Goal: Task Accomplishment & Management: Use online tool/utility

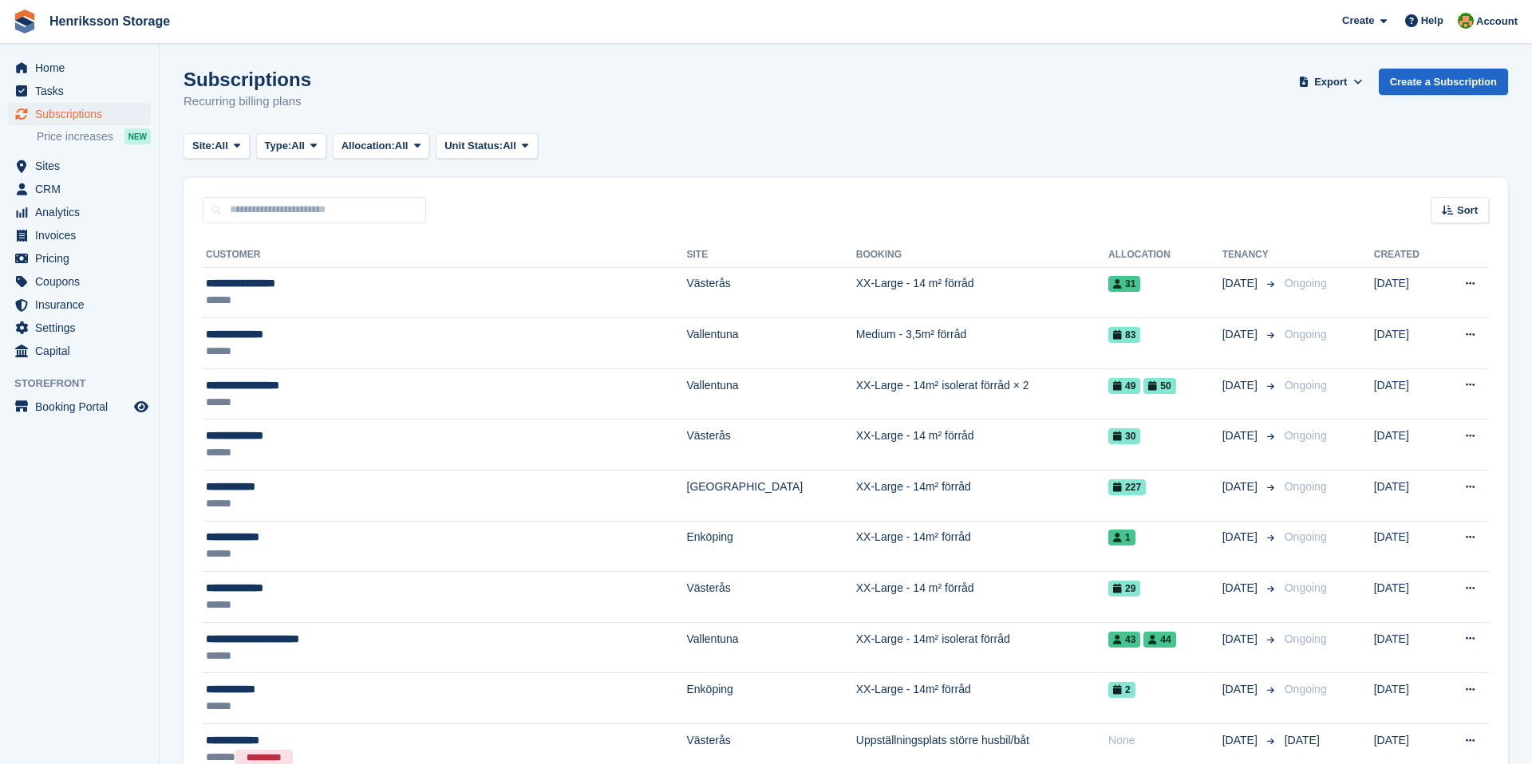
click at [42, 184] on span "CRM" at bounding box center [83, 189] width 96 height 22
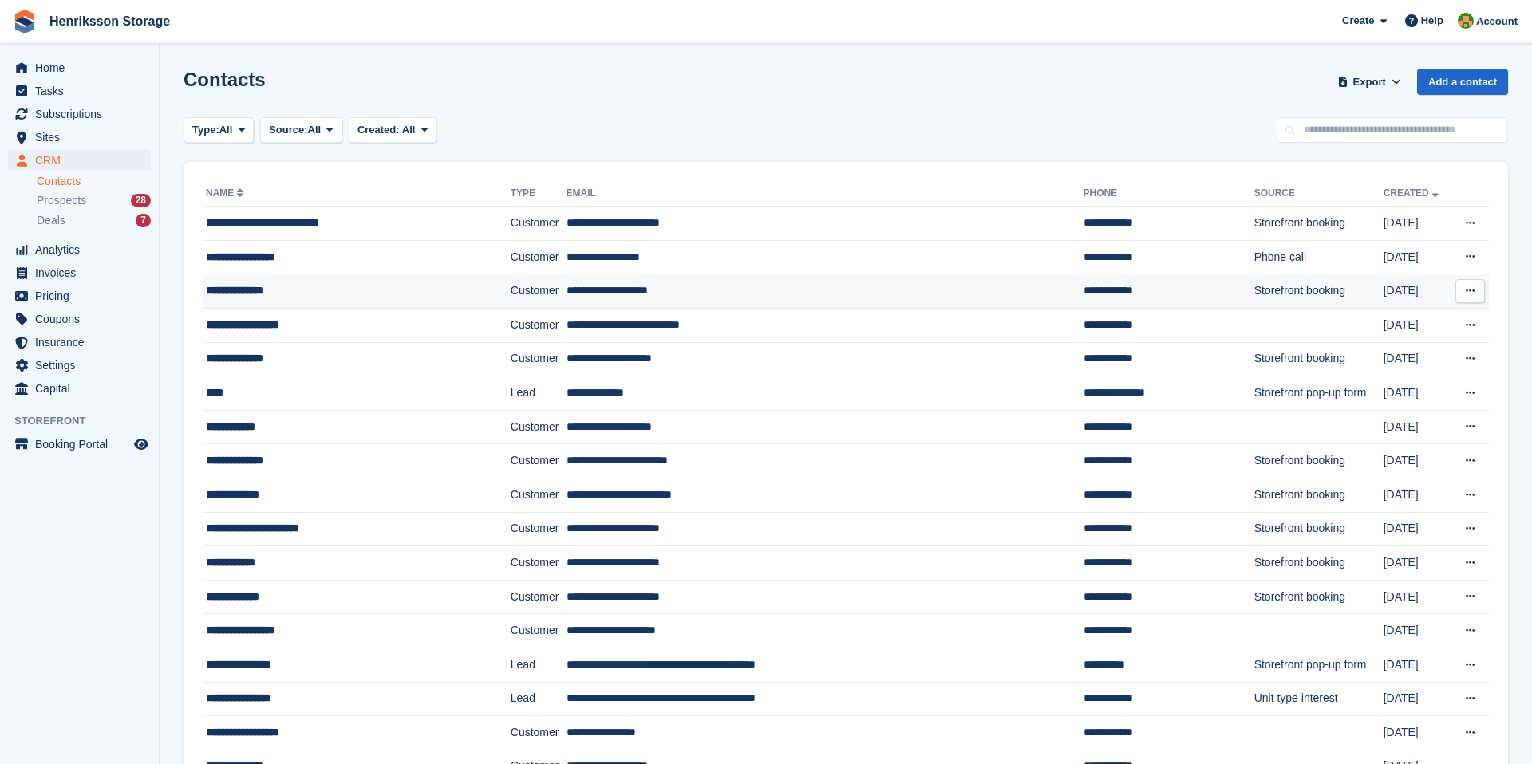
click at [217, 305] on td "**********" at bounding box center [357, 291] width 308 height 34
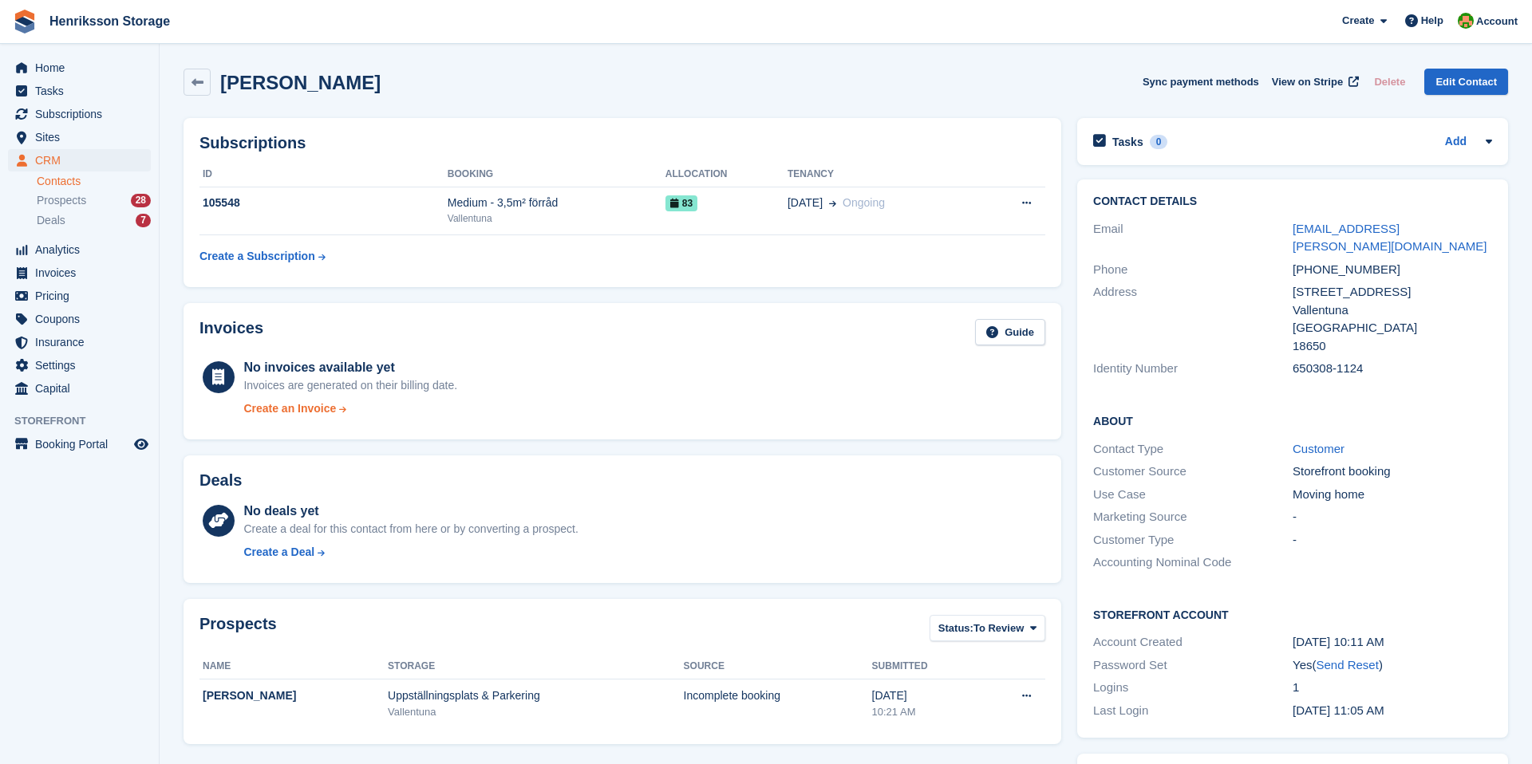
click at [307, 409] on div "Create an Invoice" at bounding box center [289, 409] width 93 height 17
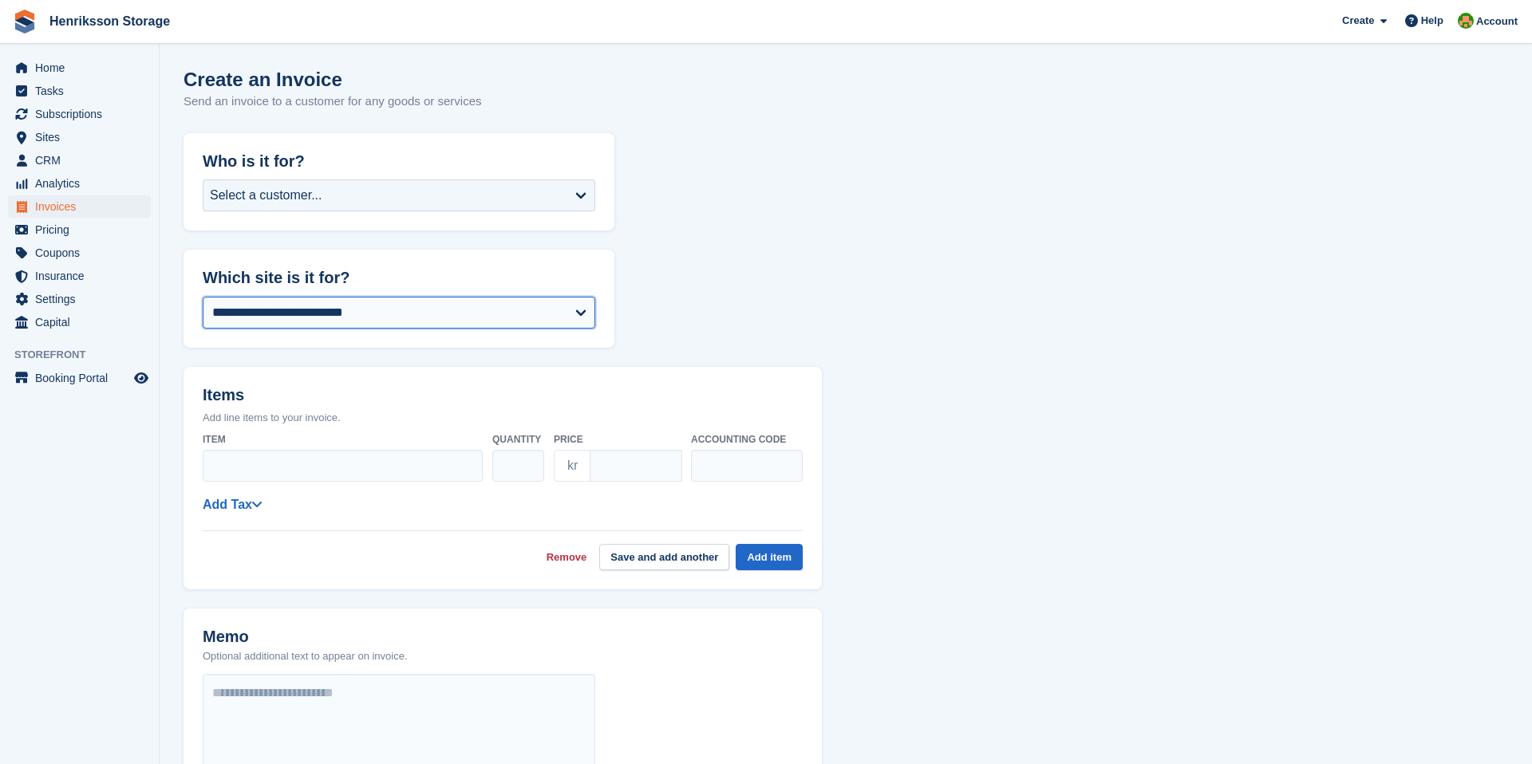
click at [294, 300] on select "**********" at bounding box center [399, 313] width 393 height 32
click at [84, 107] on span "Subscriptions" at bounding box center [83, 114] width 96 height 22
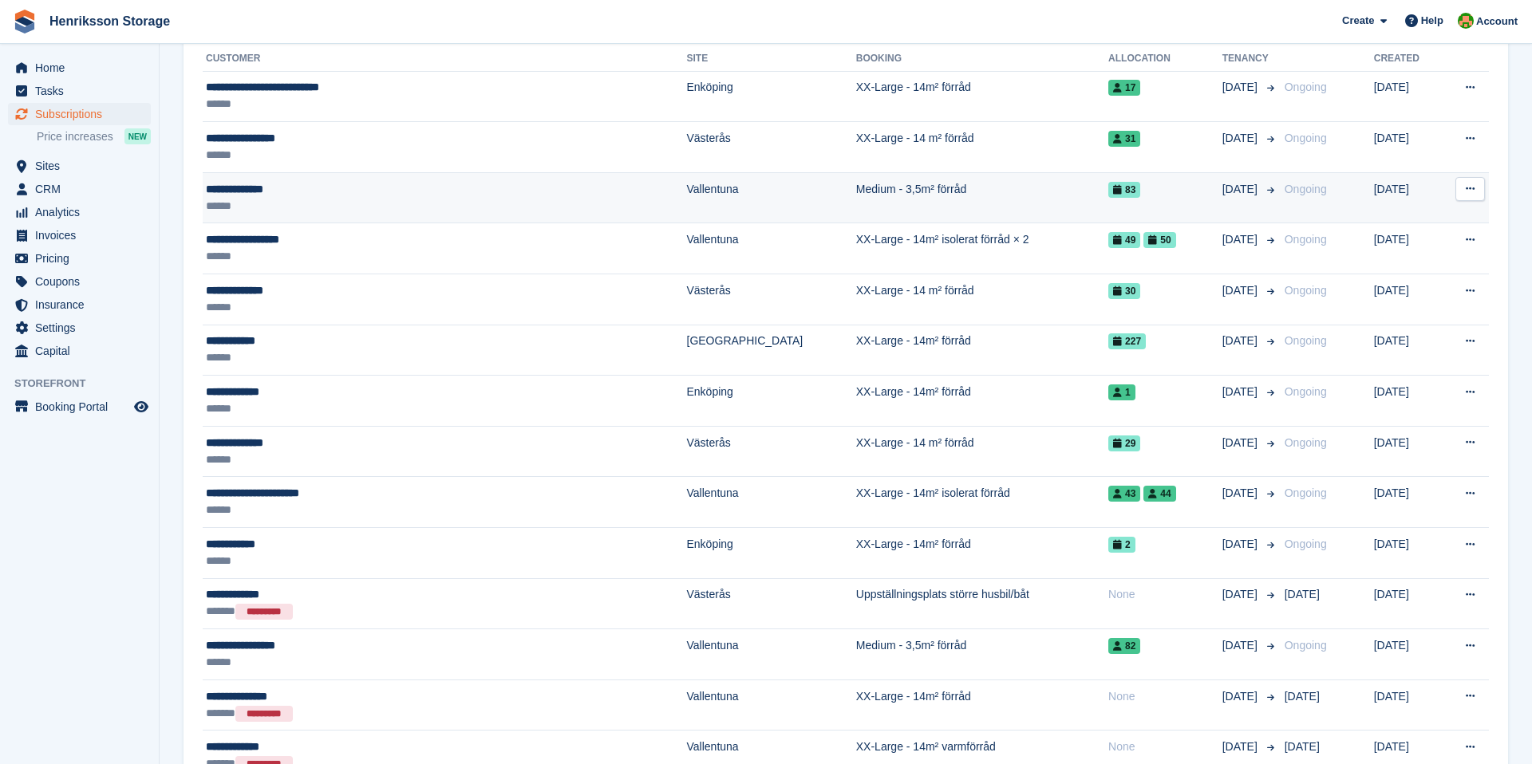
scroll to position [168, 0]
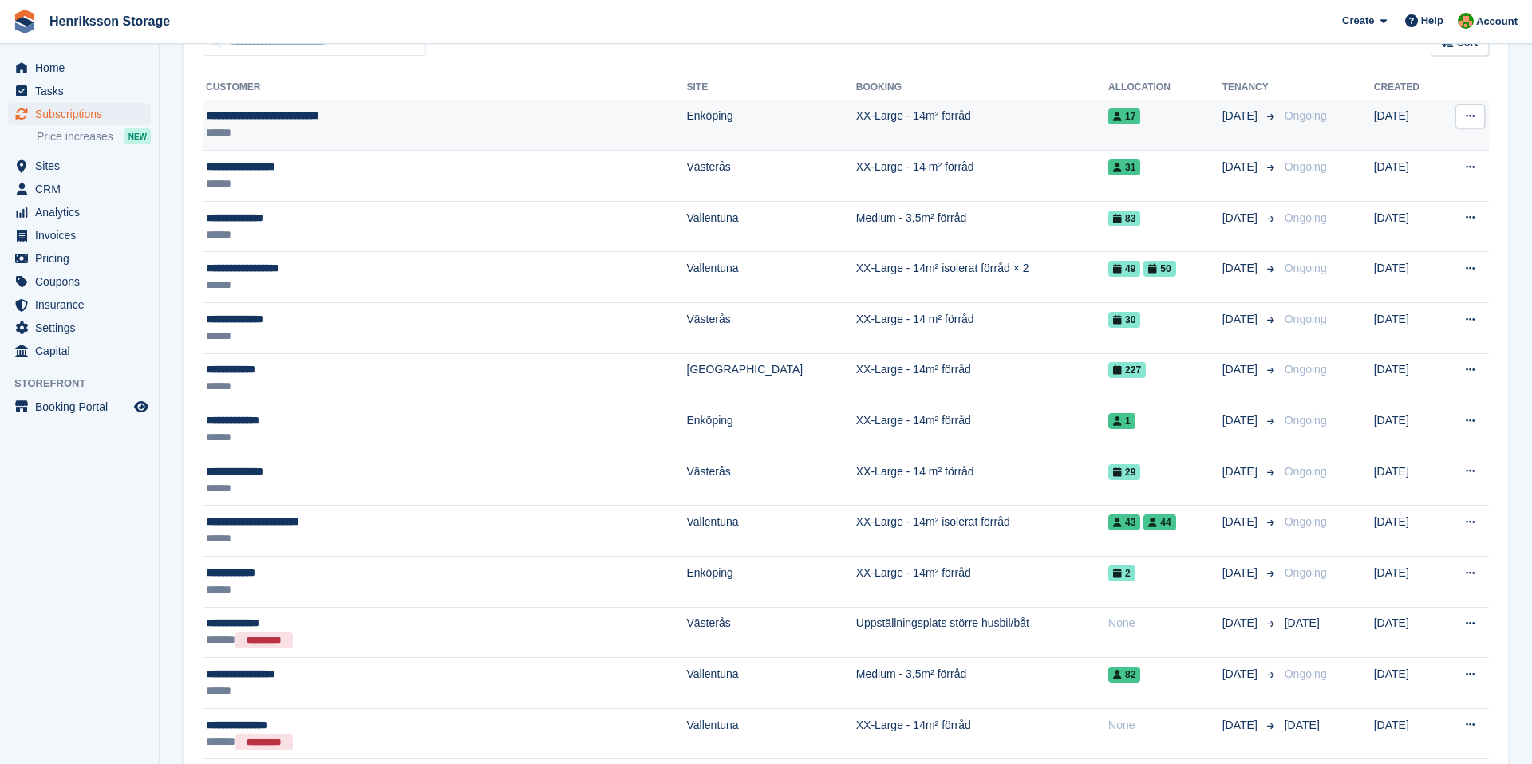
click at [460, 124] on div "******" at bounding box center [370, 132] width 329 height 17
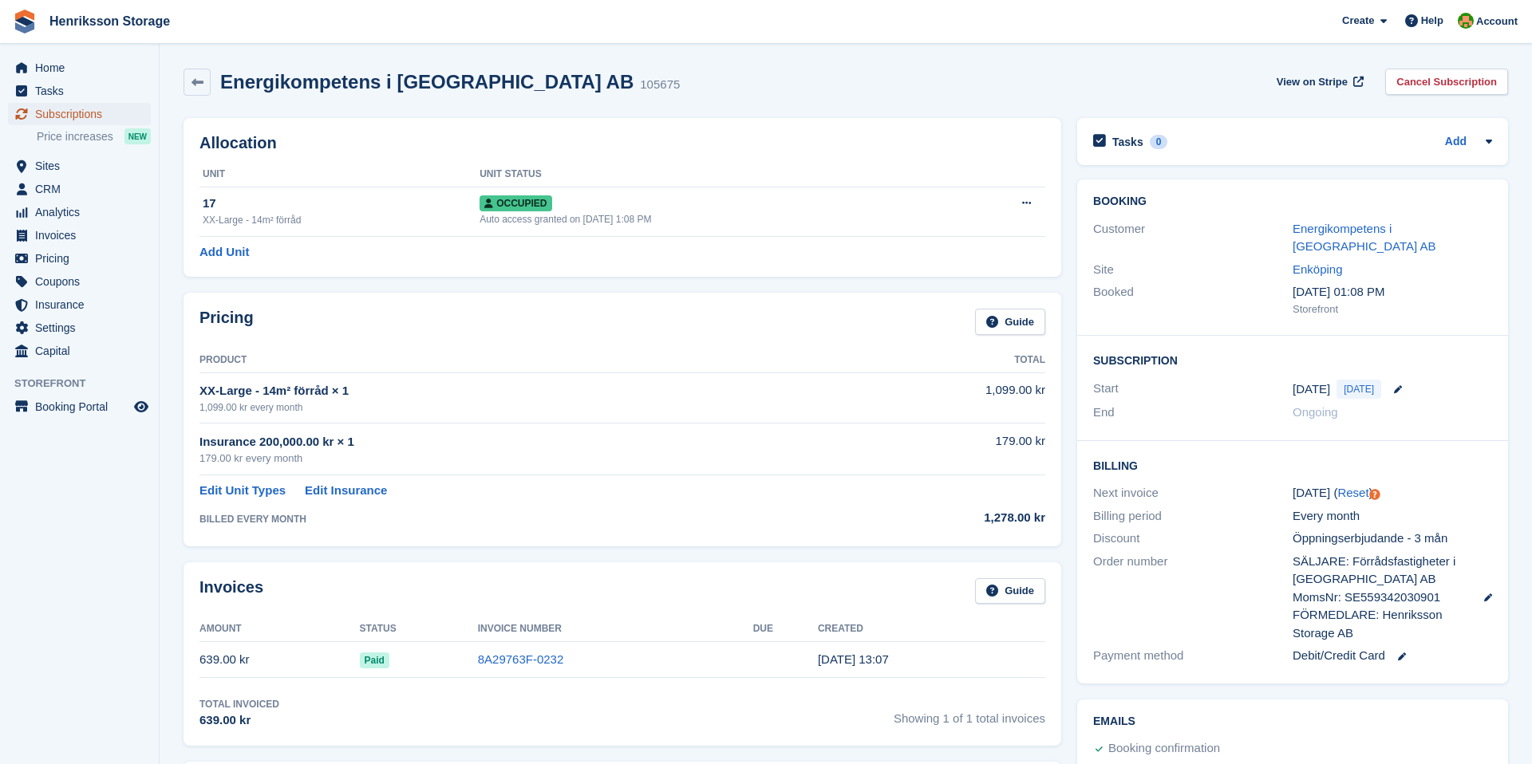
click at [61, 117] on span "Subscriptions" at bounding box center [83, 114] width 96 height 22
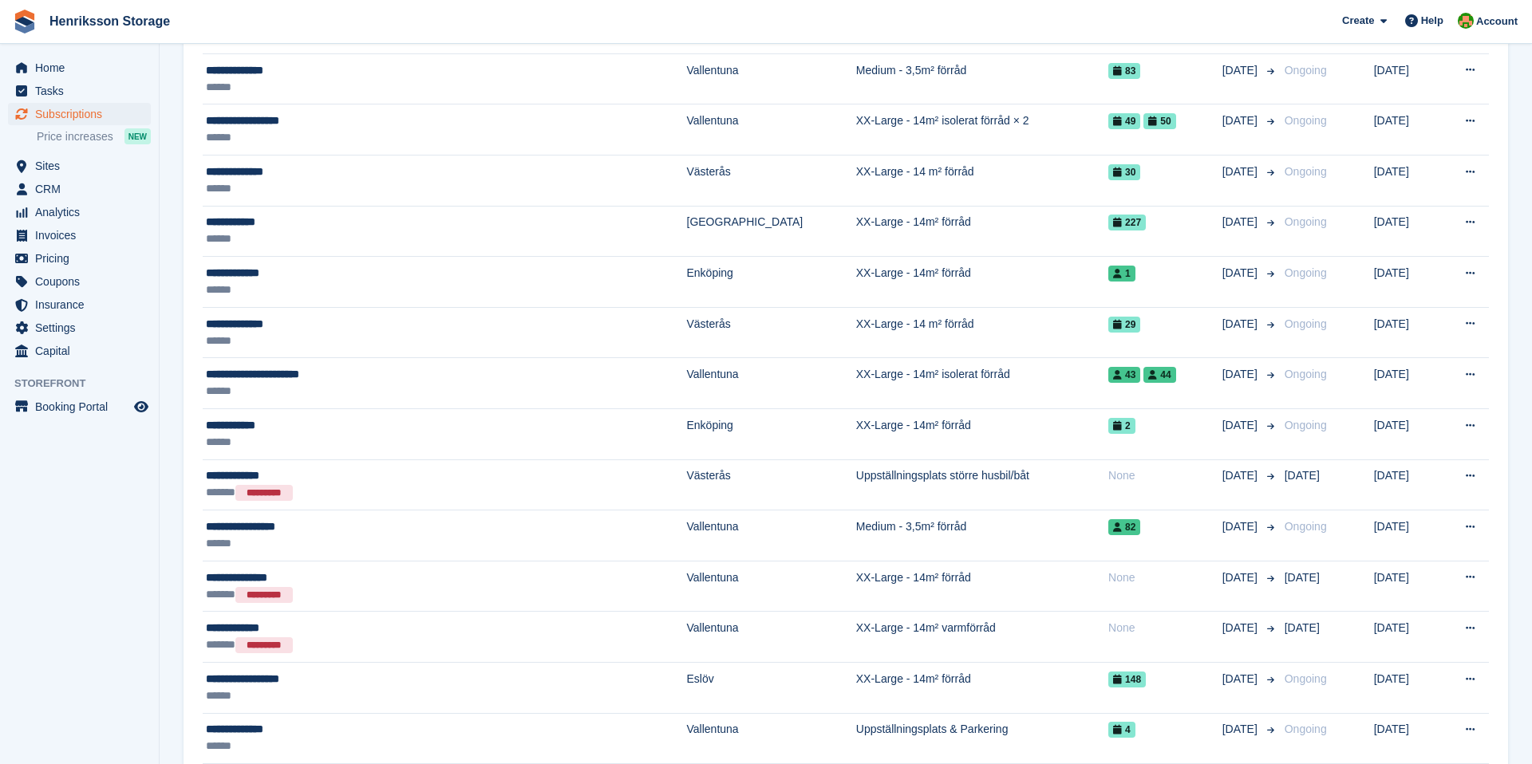
scroll to position [317, 0]
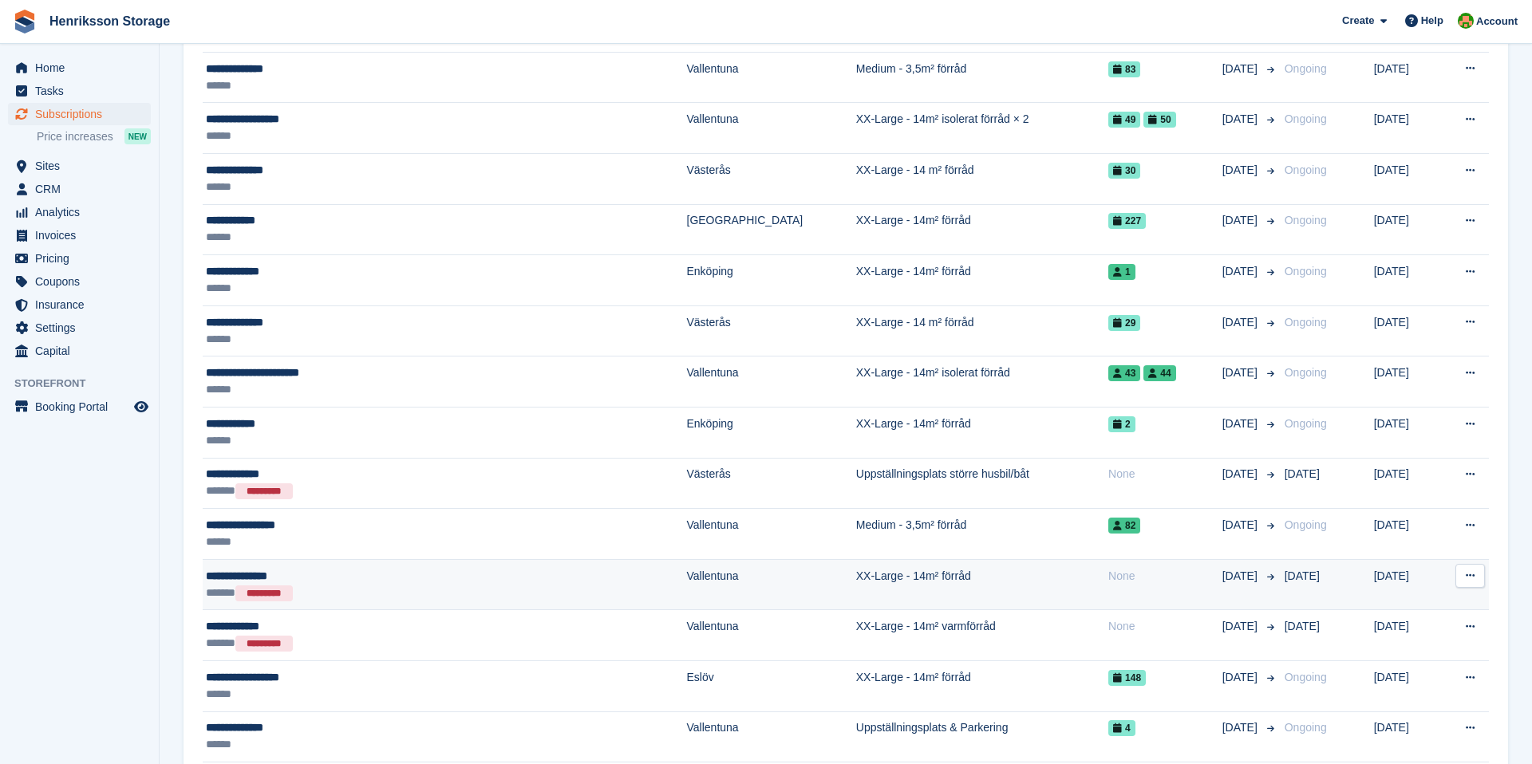
click at [223, 585] on div "****** *********" at bounding box center [370, 593] width 329 height 17
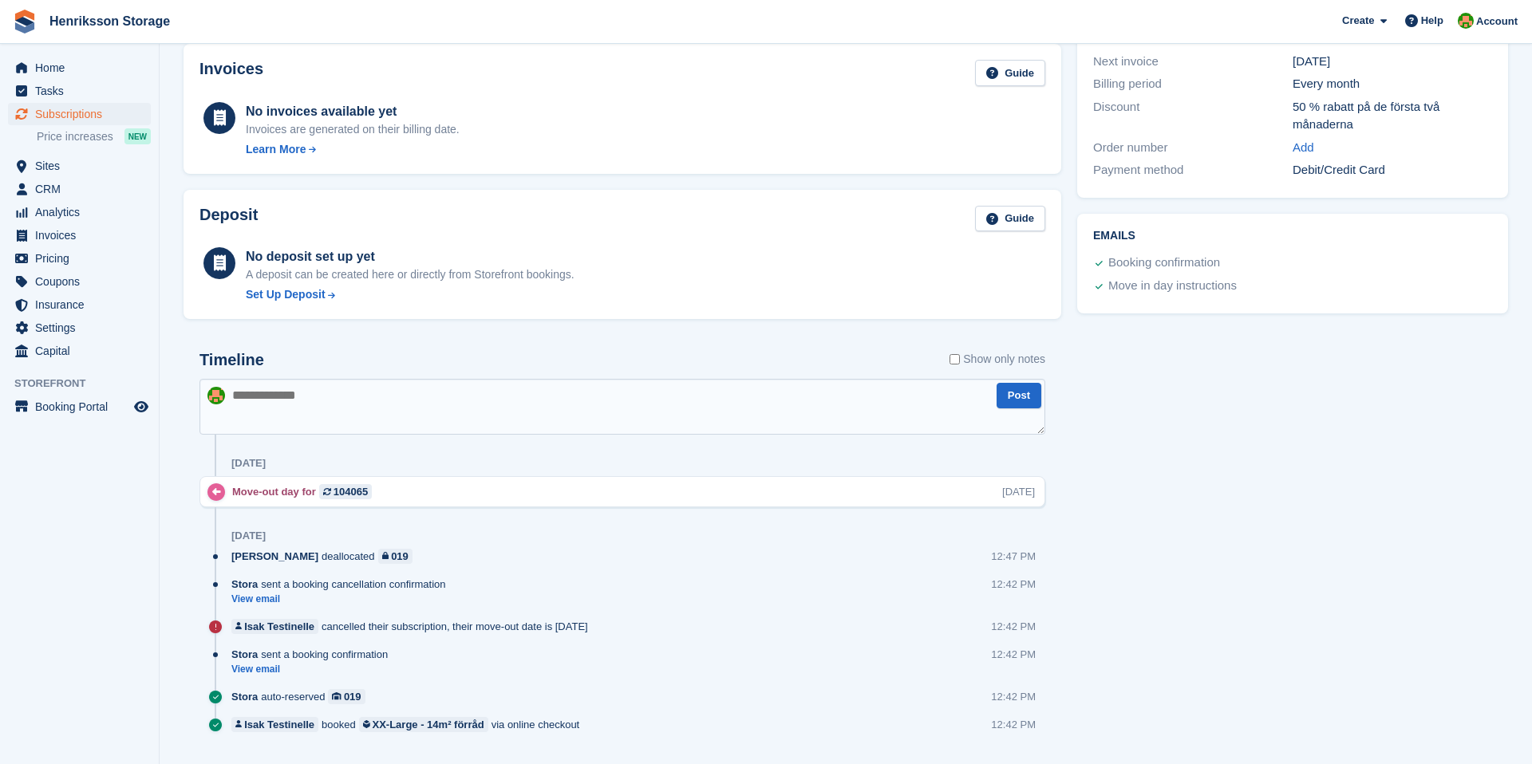
scroll to position [474, 0]
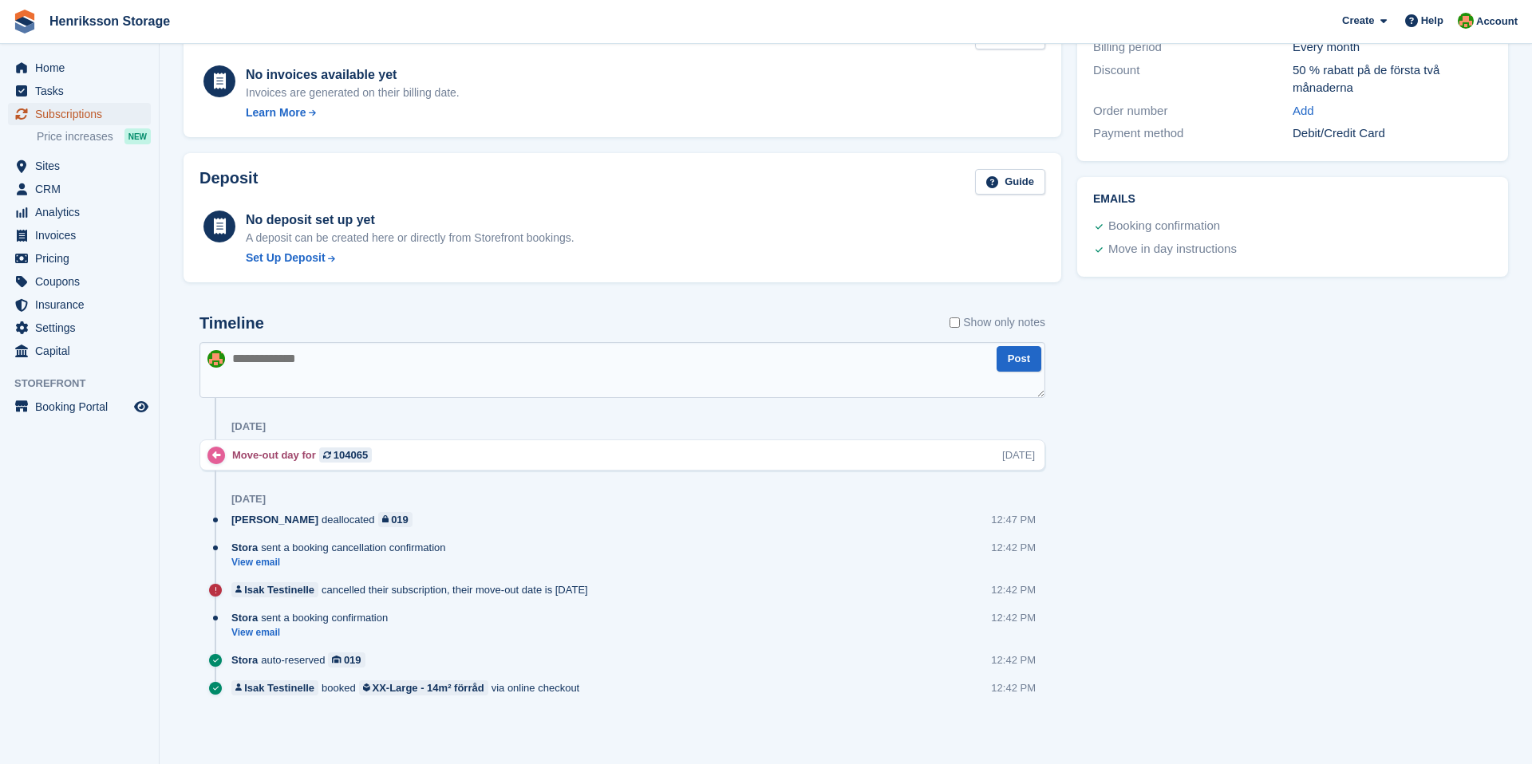
click at [65, 112] on span "Subscriptions" at bounding box center [83, 114] width 96 height 22
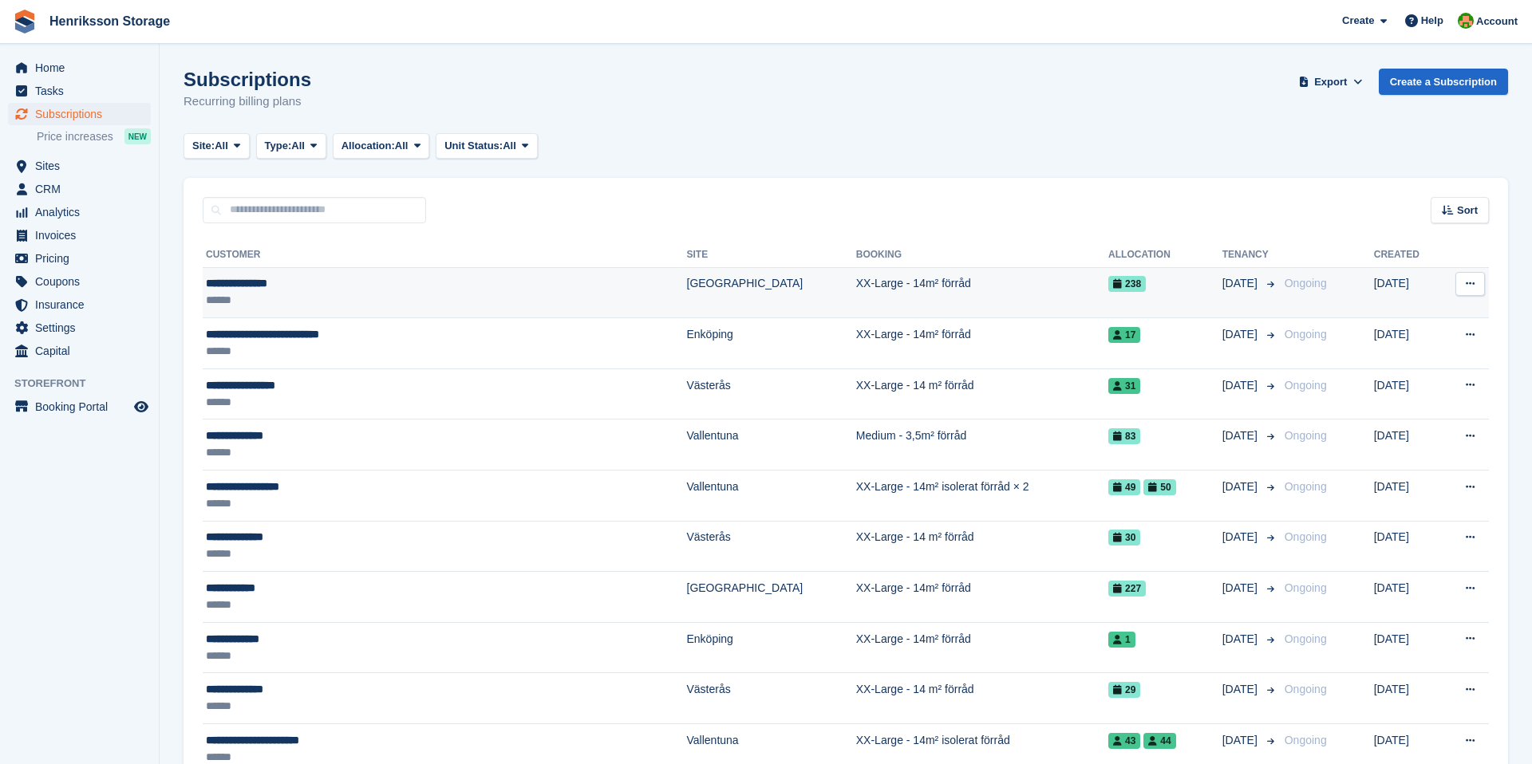
click at [324, 280] on div "**********" at bounding box center [370, 283] width 329 height 17
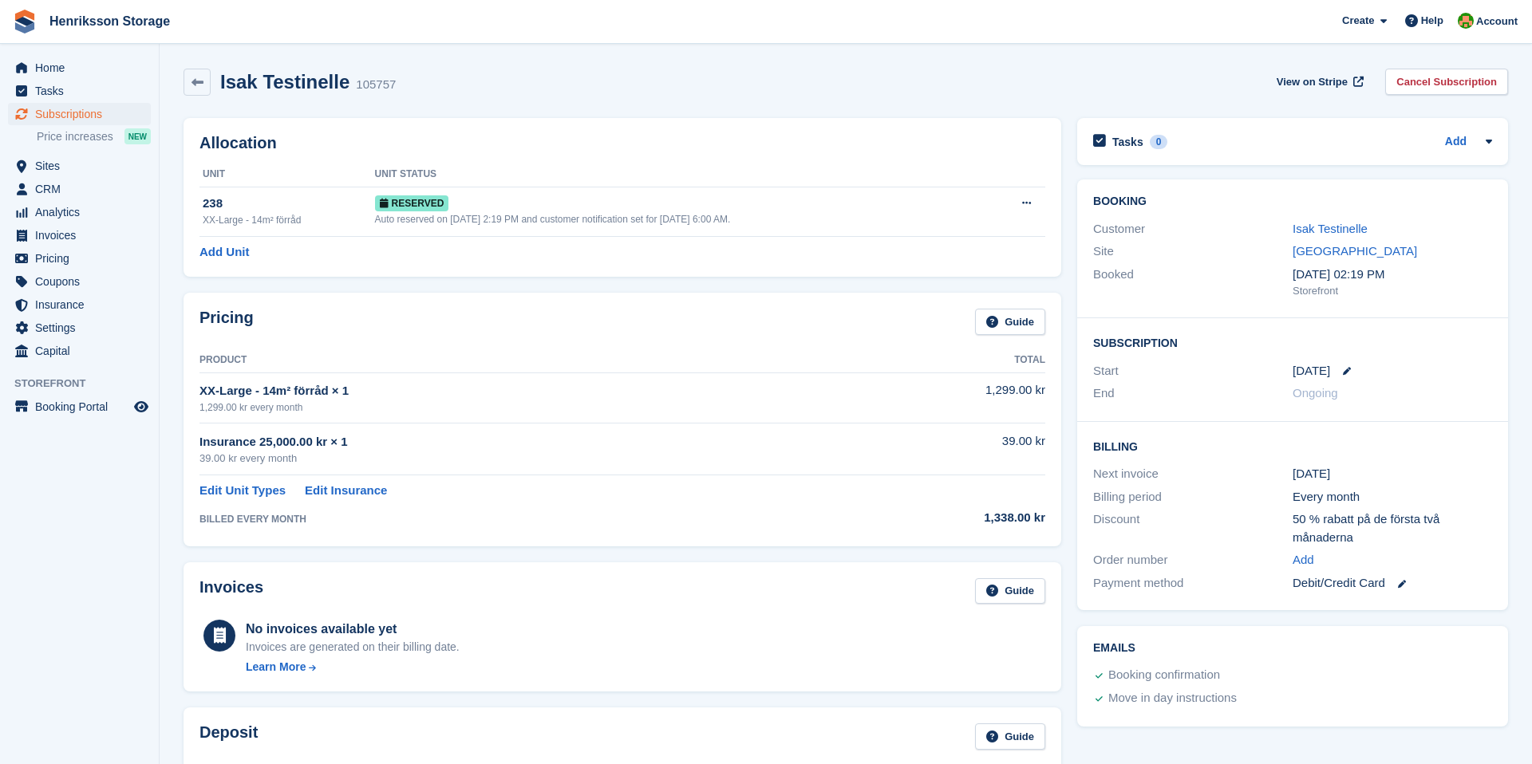
drag, startPoint x: 1302, startPoint y: 475, endPoint x: 1349, endPoint y: 489, distance: 48.5
click at [1349, 489] on div "Billing Next invoice [DATE] Billing period Every month Discount 50 % rabatt på …" at bounding box center [1292, 516] width 431 height 189
click at [1349, 489] on div "Every month" at bounding box center [1392, 497] width 199 height 18
drag, startPoint x: 1295, startPoint y: 474, endPoint x: 1450, endPoint y: 587, distance: 191.4
click at [1450, 587] on div "Billing Next invoice 4 Sep Billing period Every month Discount 50 % rabatt på d…" at bounding box center [1292, 516] width 431 height 189
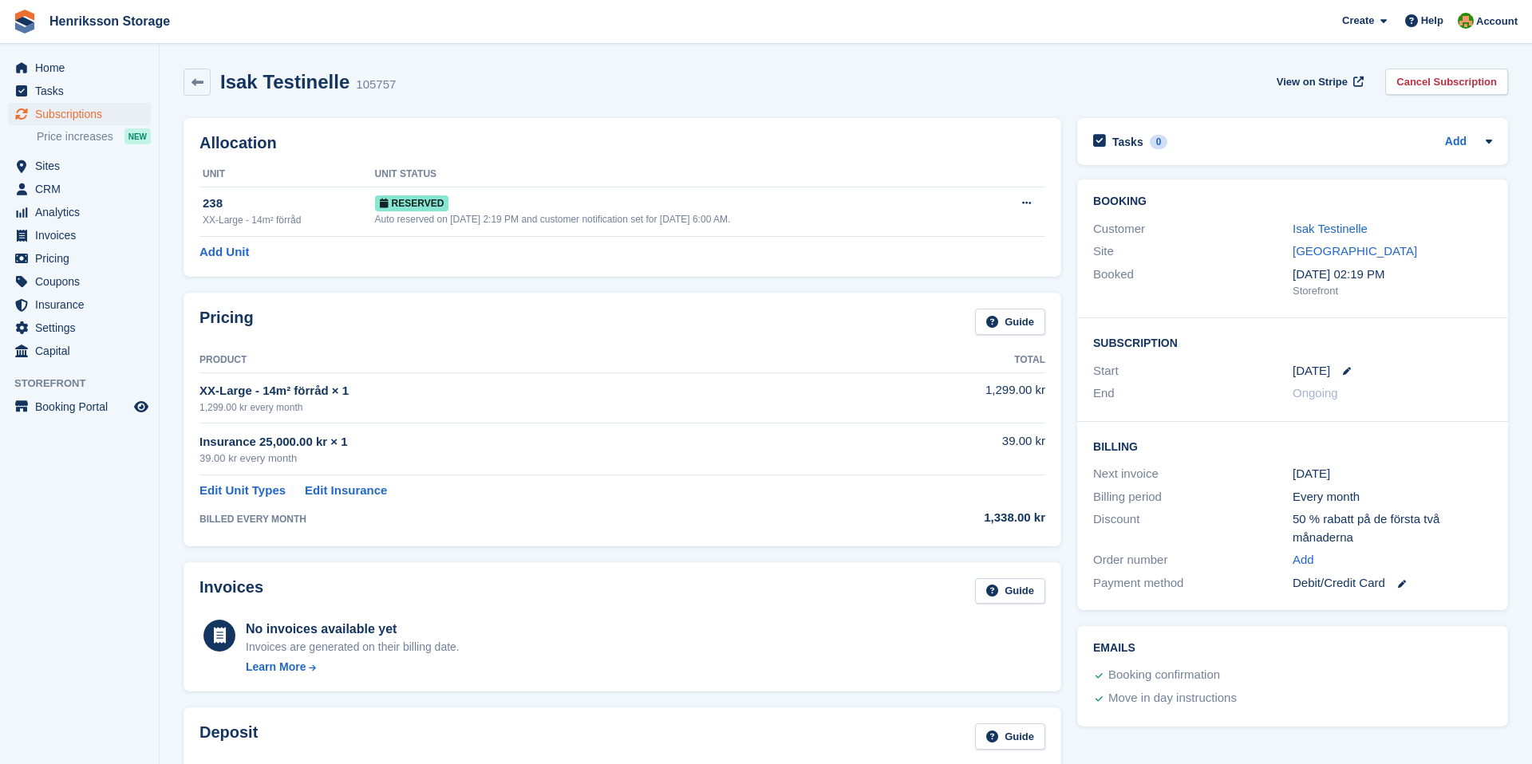
click at [1450, 587] on div "Debit/Credit Card" at bounding box center [1392, 584] width 199 height 18
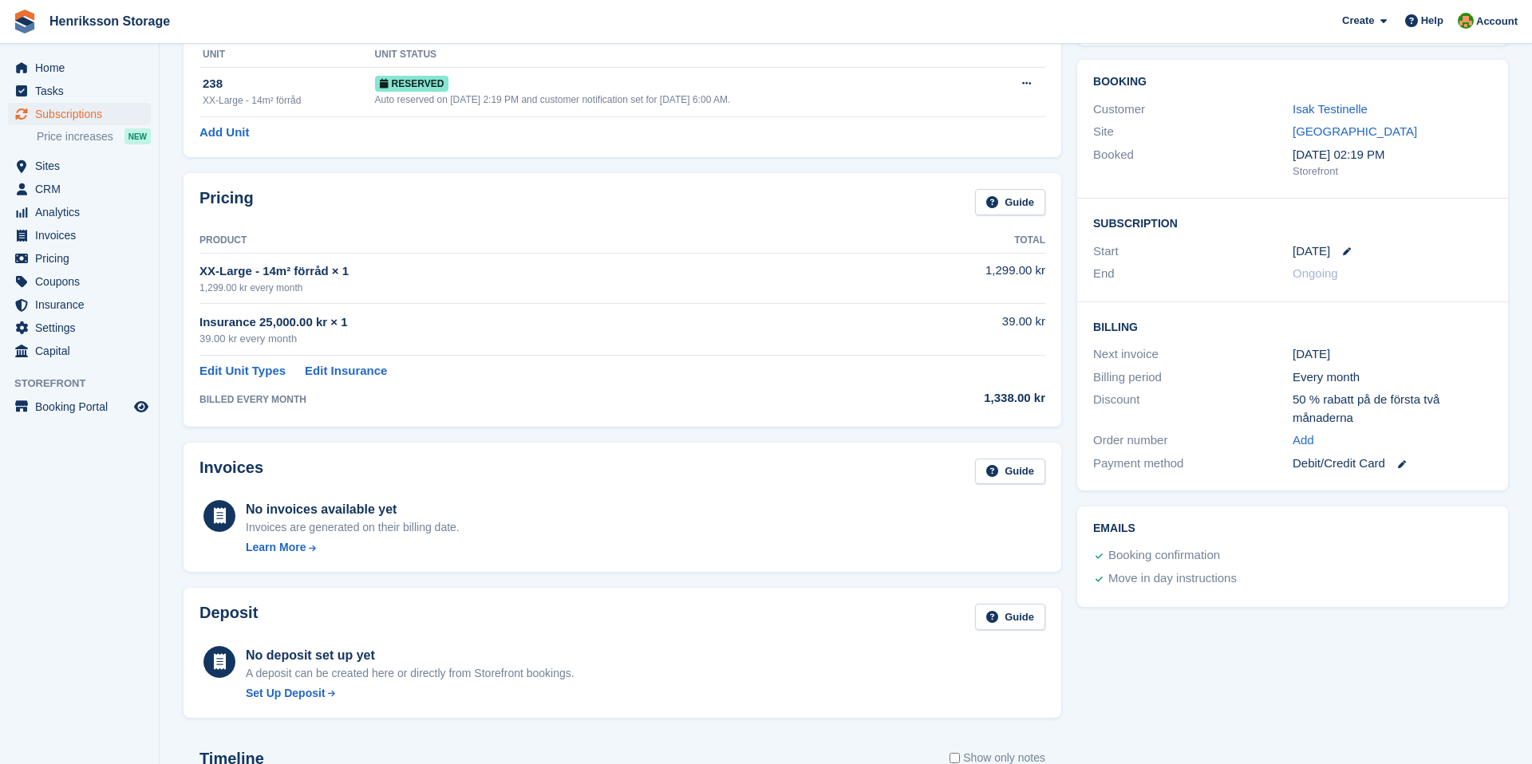
scroll to position [114, 0]
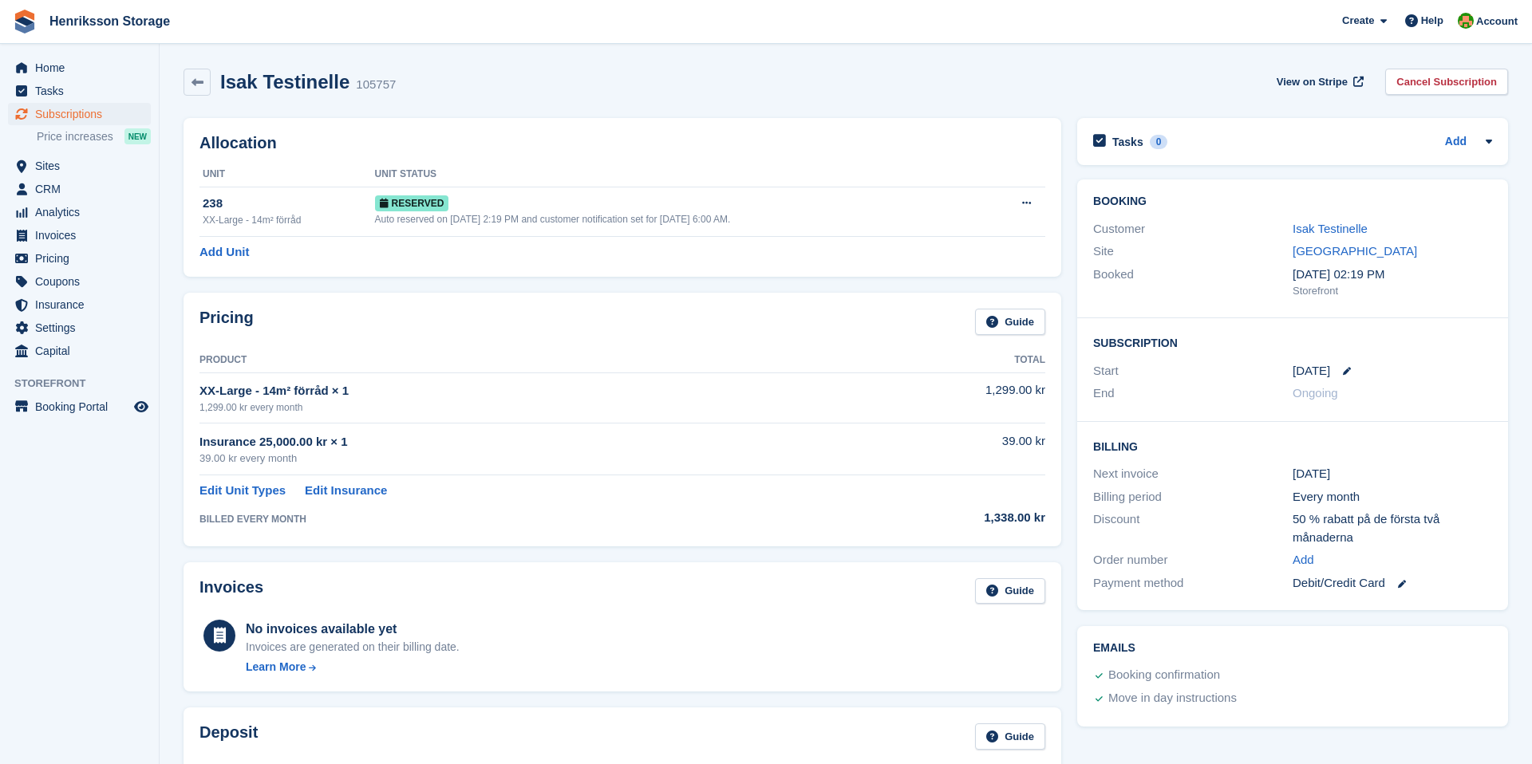
scroll to position [8, 0]
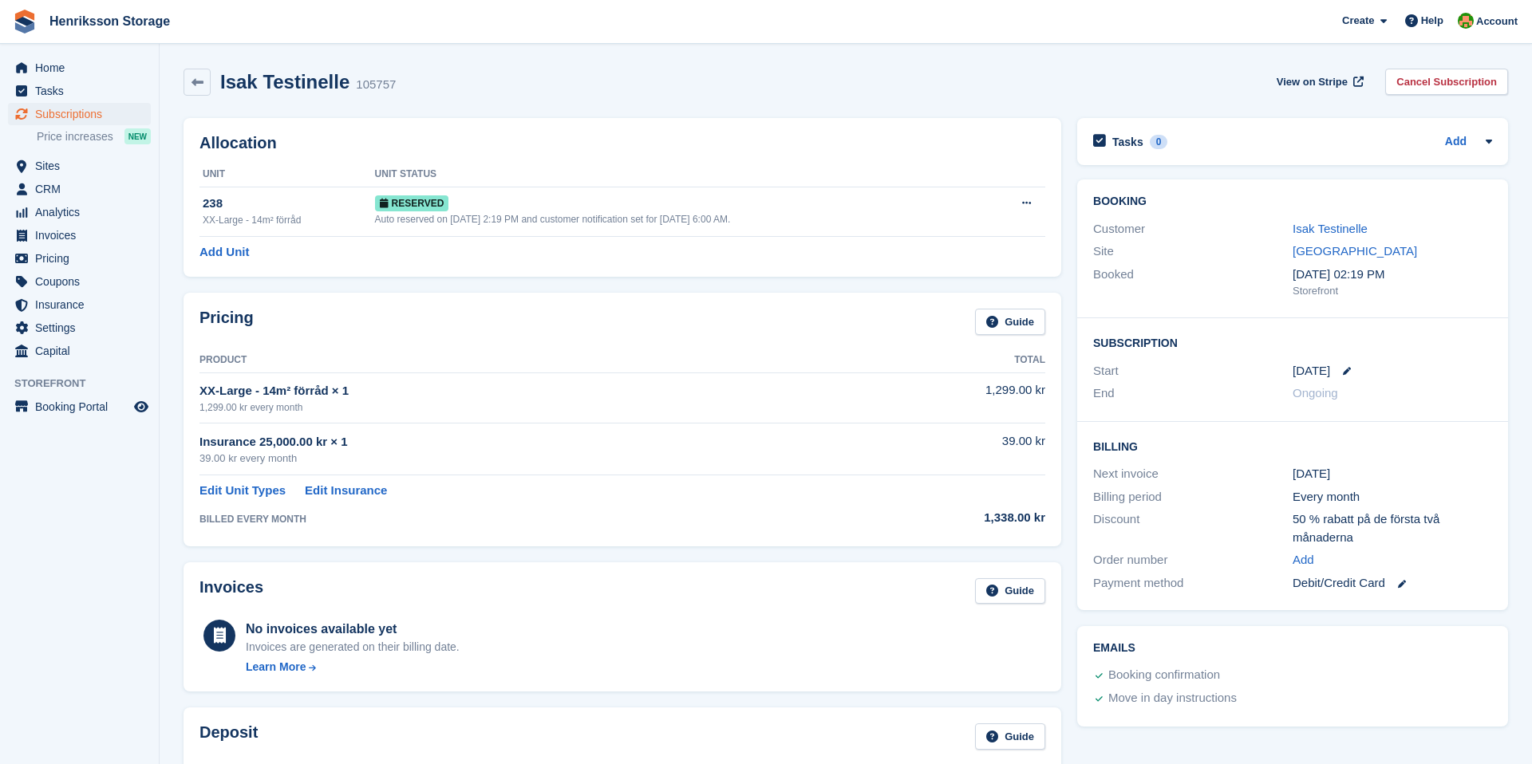
scroll to position [8, 0]
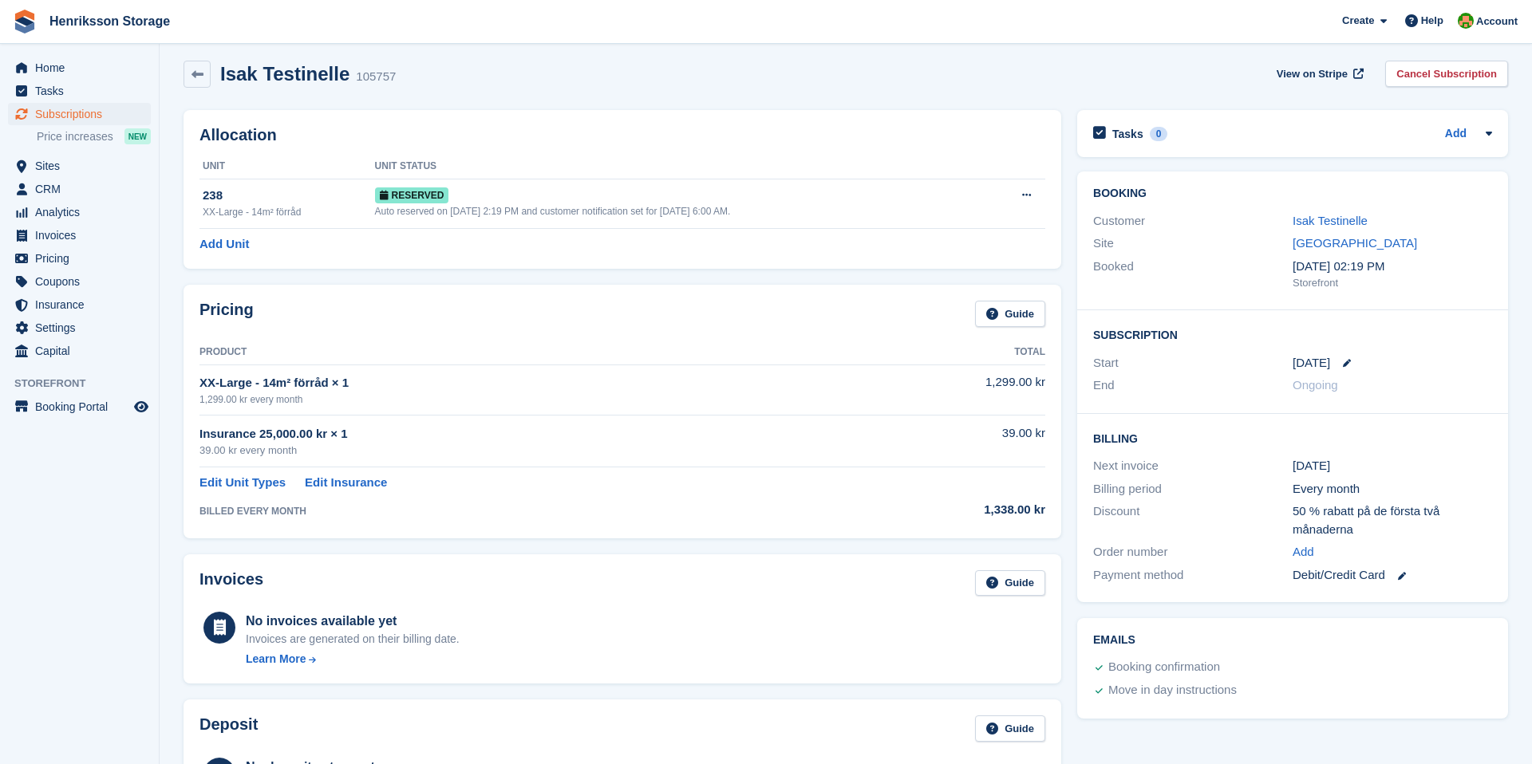
click at [561, 57] on div "Isak Testinelle 105757 View on Stripe Cancel Subscription" at bounding box center [846, 77] width 1341 height 49
click at [78, 110] on span "Subscriptions" at bounding box center [83, 114] width 96 height 22
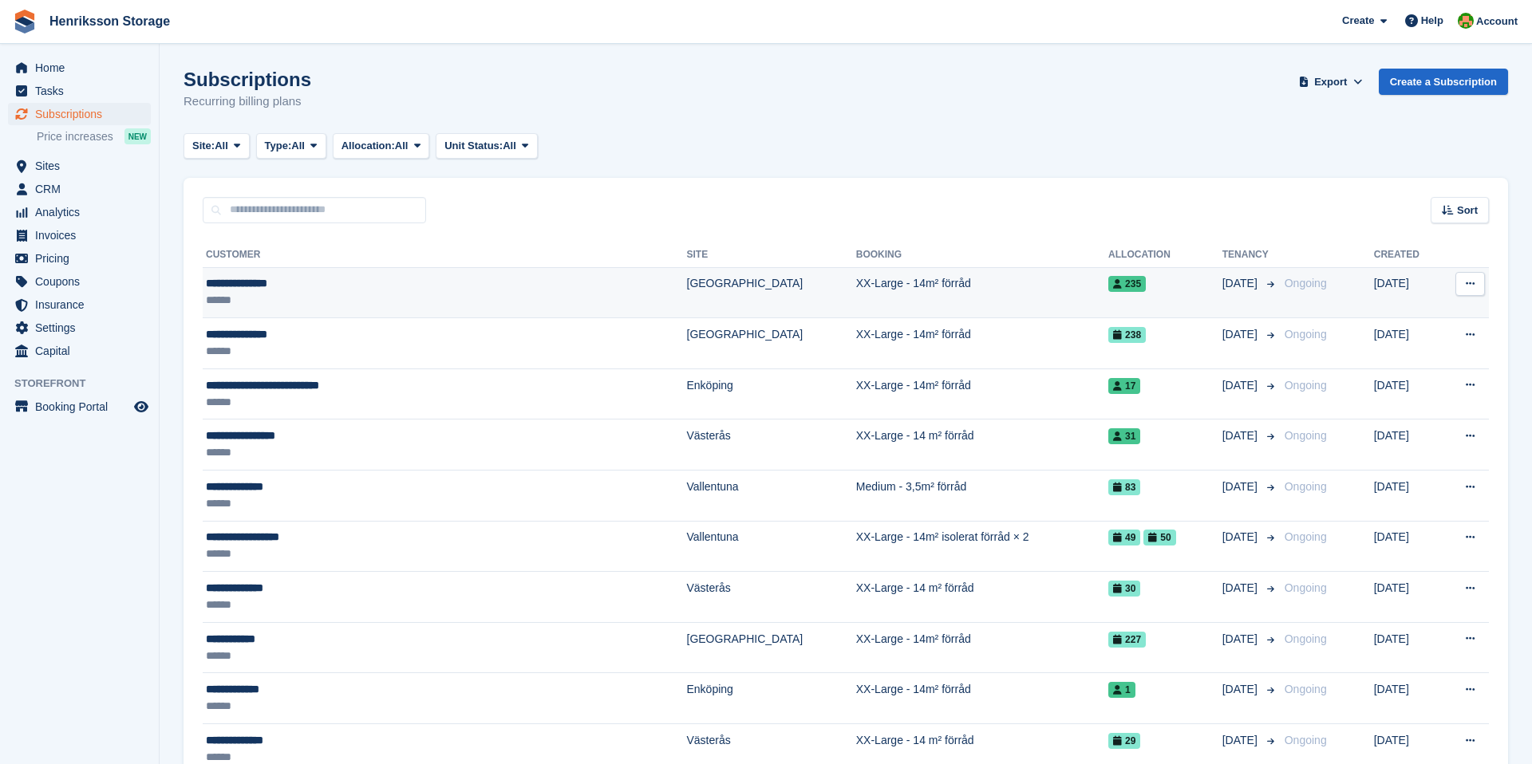
click at [273, 287] on div "**********" at bounding box center [370, 283] width 329 height 17
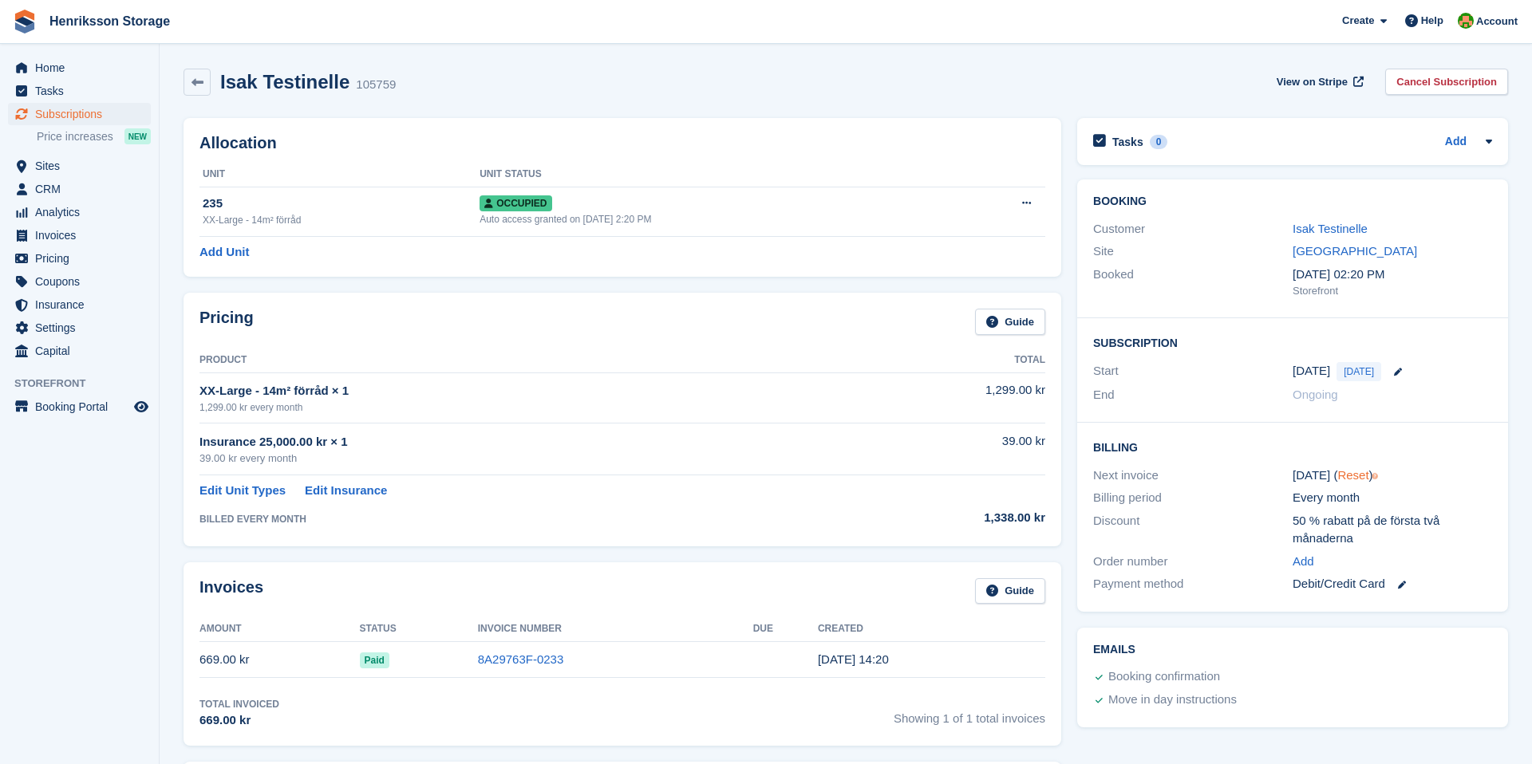
click at [1340, 475] on link "Reset" at bounding box center [1352, 475] width 31 height 14
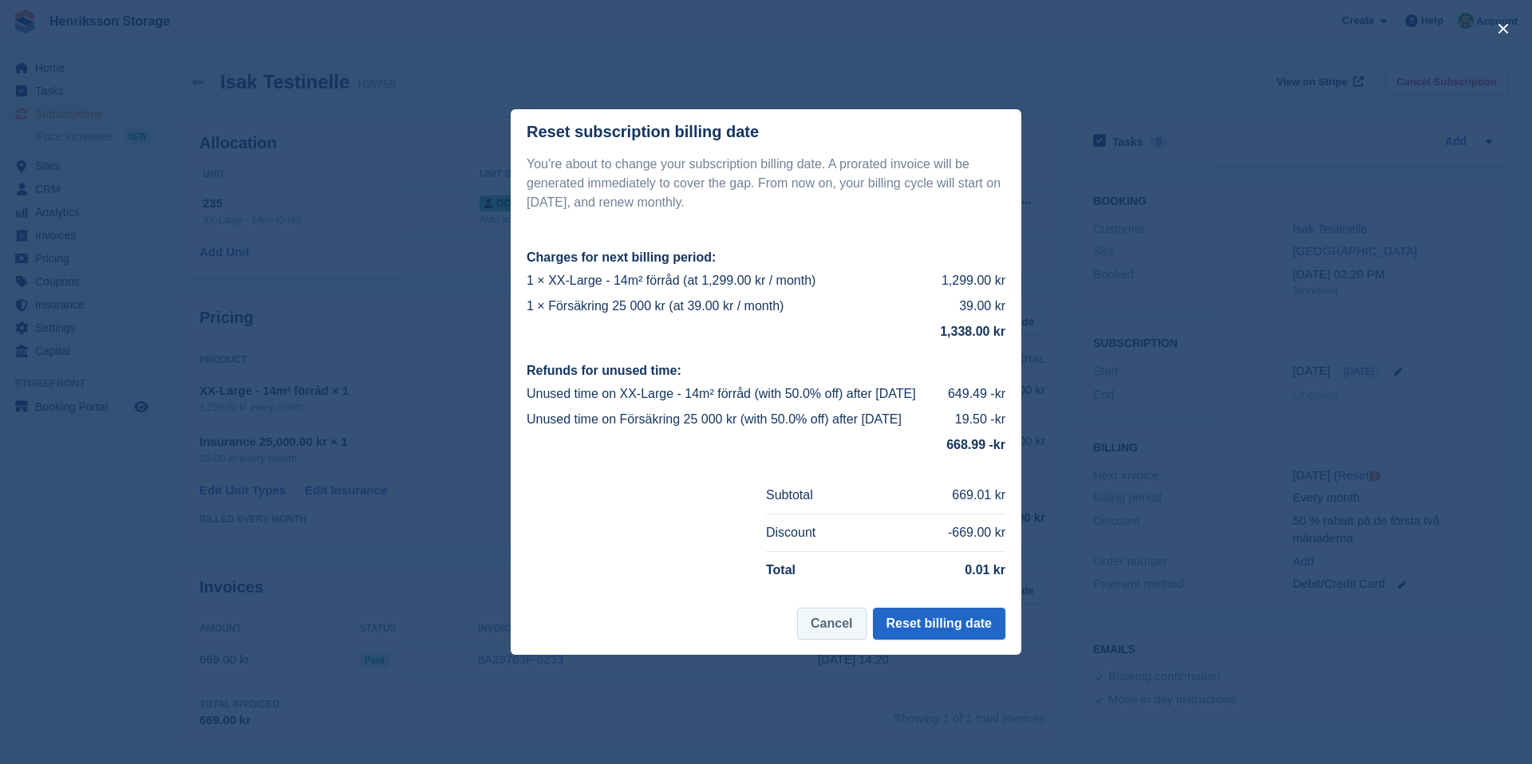
click at [836, 640] on button "Cancel" at bounding box center [831, 624] width 69 height 32
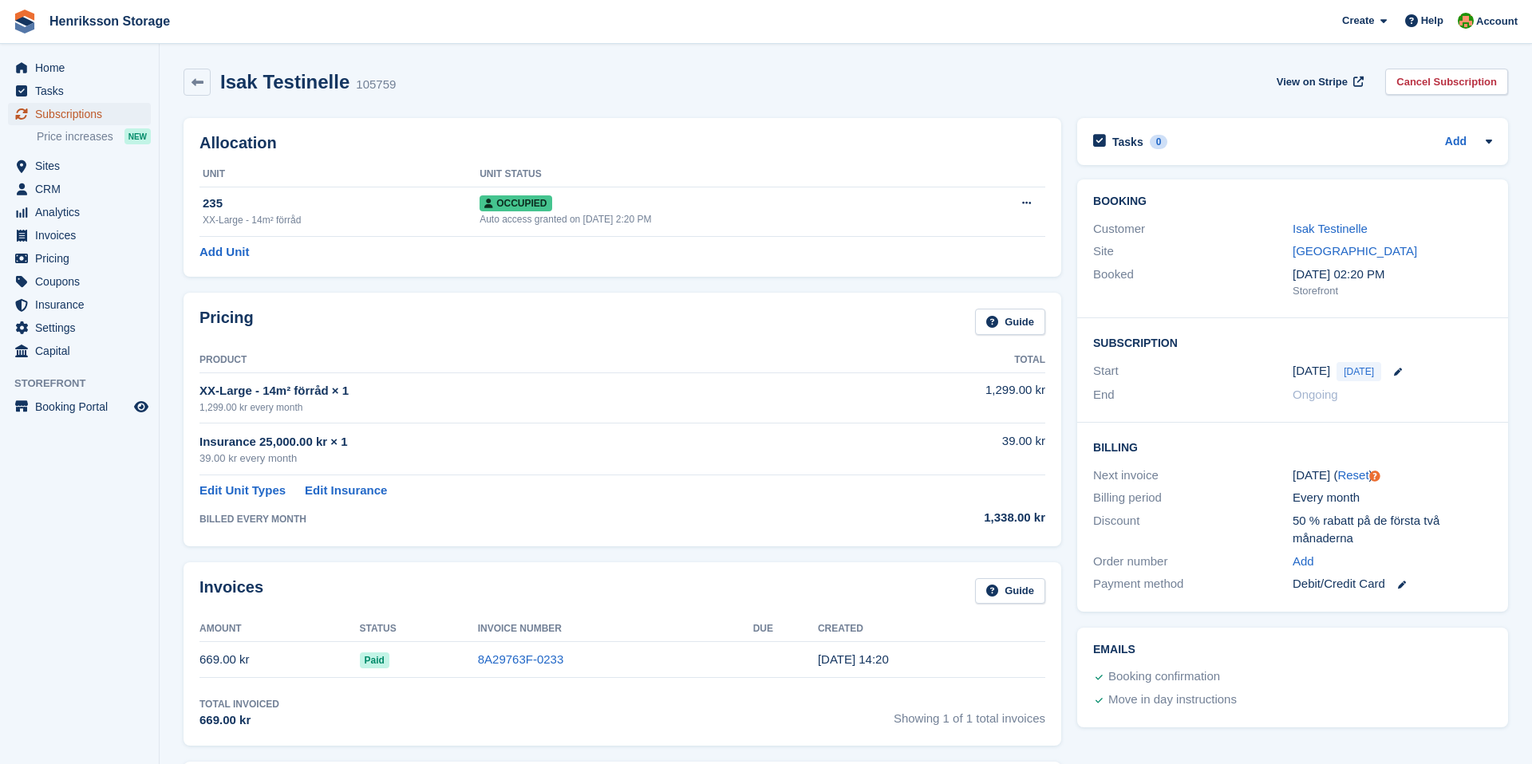
click at [87, 117] on span "Subscriptions" at bounding box center [83, 114] width 96 height 22
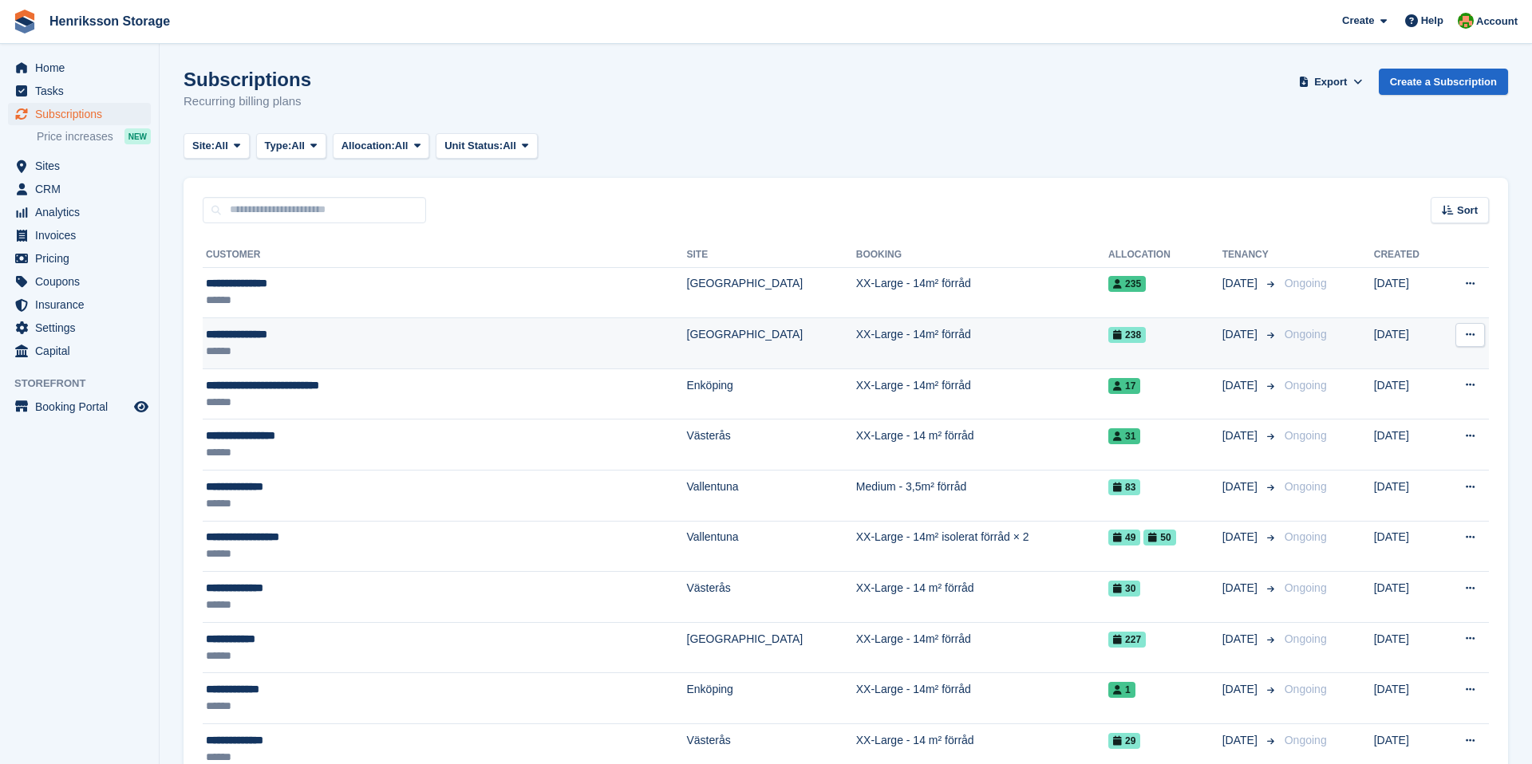
click at [312, 334] on div "**********" at bounding box center [370, 334] width 329 height 17
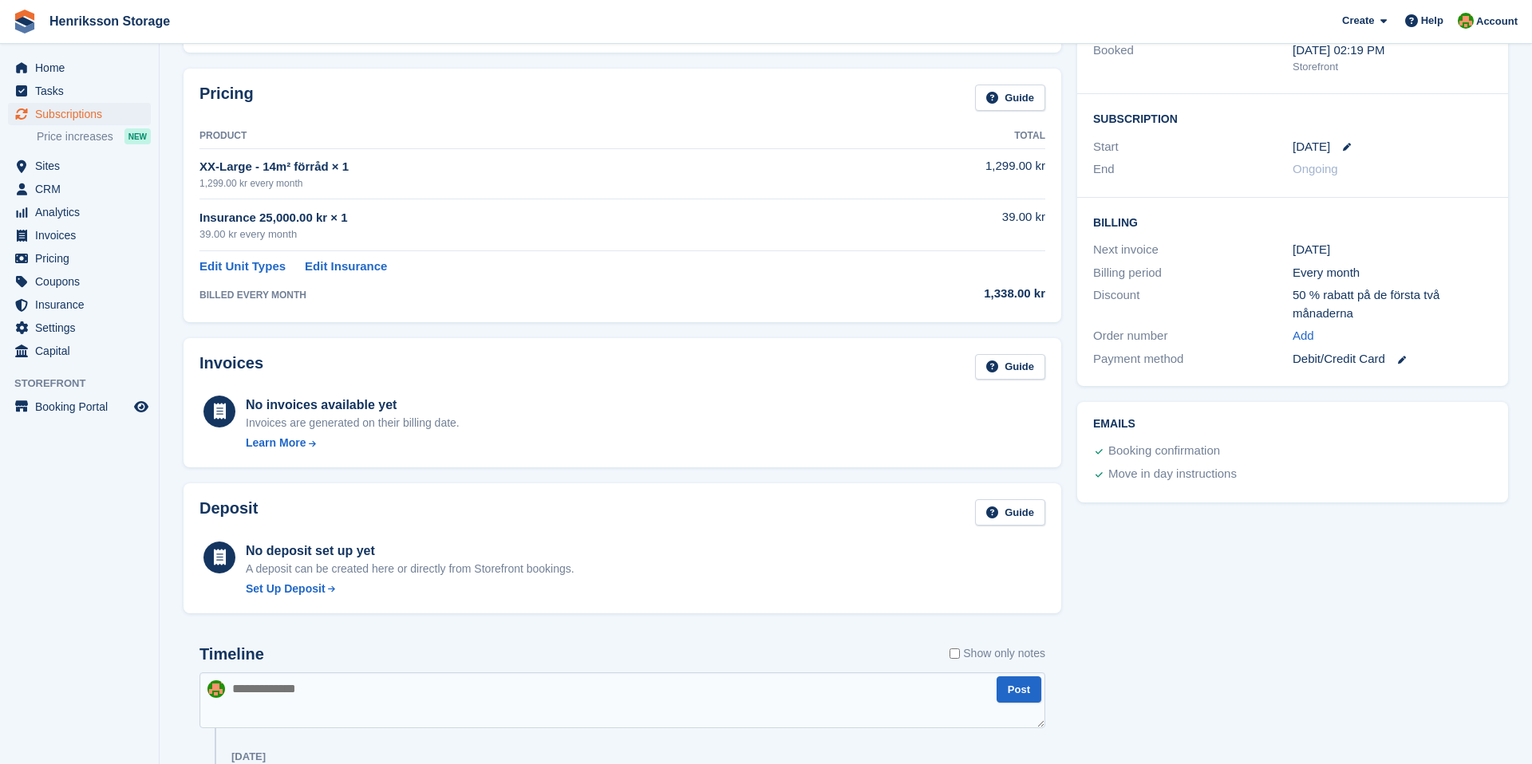
scroll to position [201, 0]
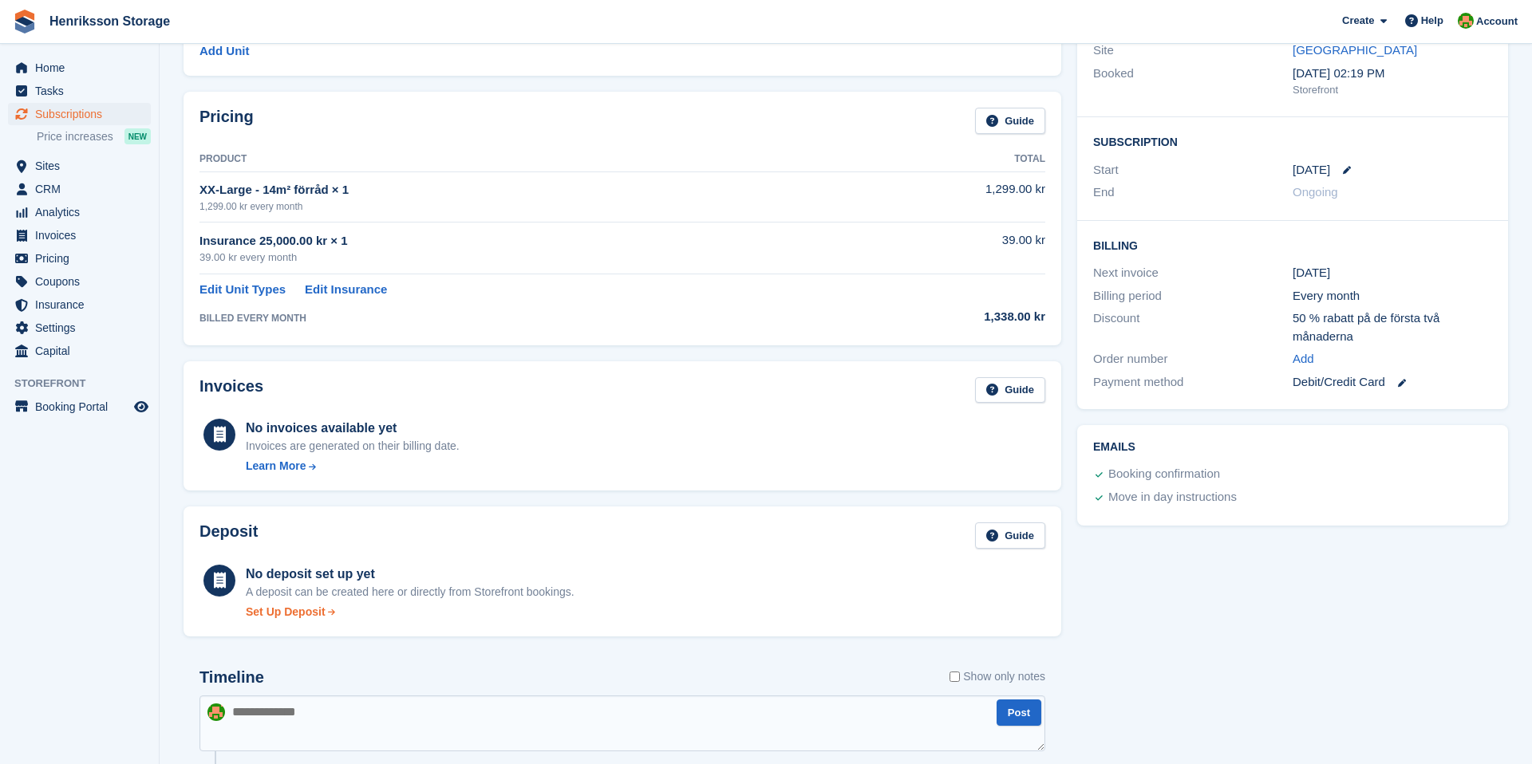
click at [260, 607] on div "Set Up Deposit" at bounding box center [286, 612] width 80 height 17
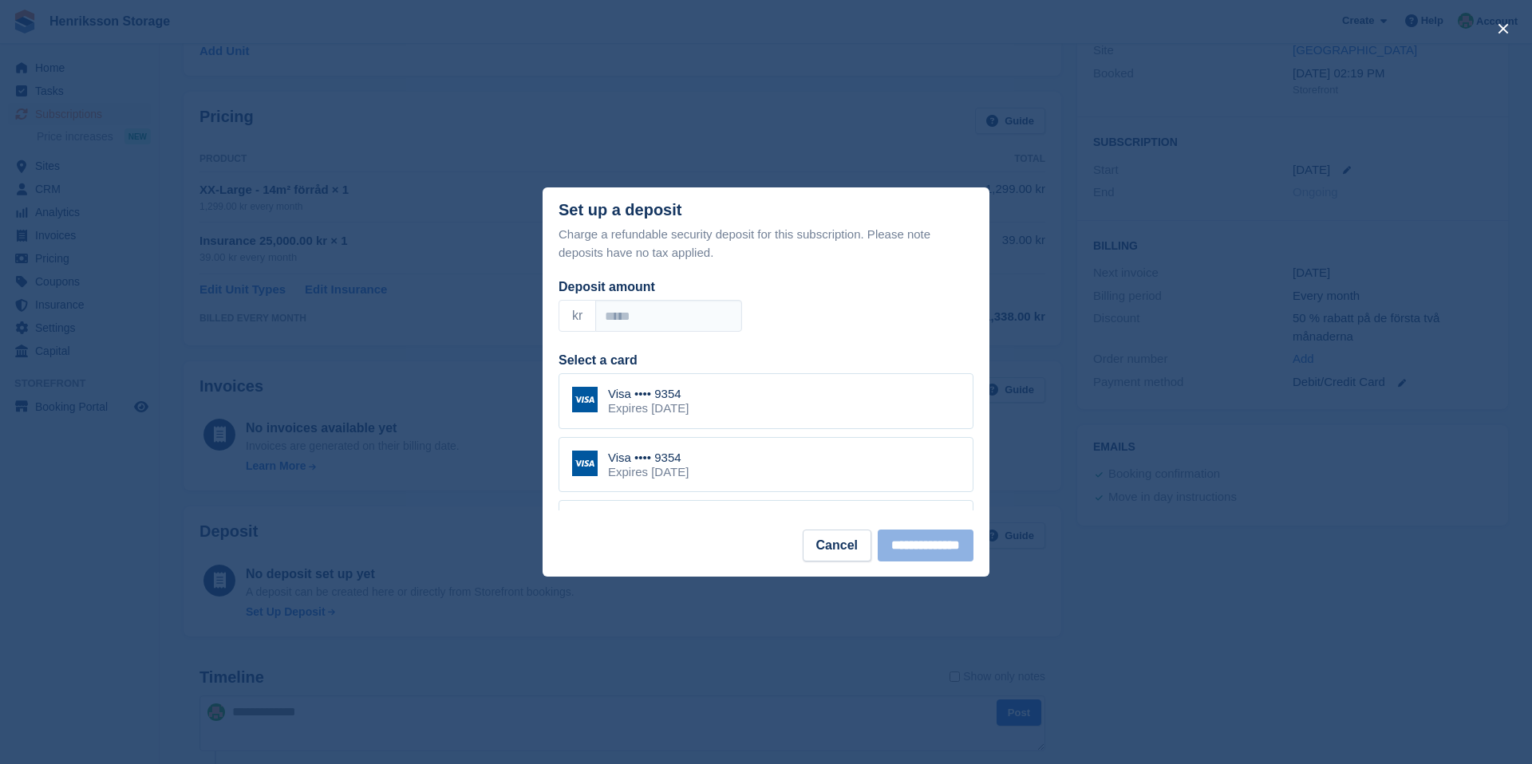
scroll to position [0, 0]
click at [701, 310] on input "Deposit amount" at bounding box center [668, 316] width 147 height 32
type input "**"
click at [726, 395] on div "Visa •••• 9354 Expires March 2028" at bounding box center [766, 401] width 415 height 56
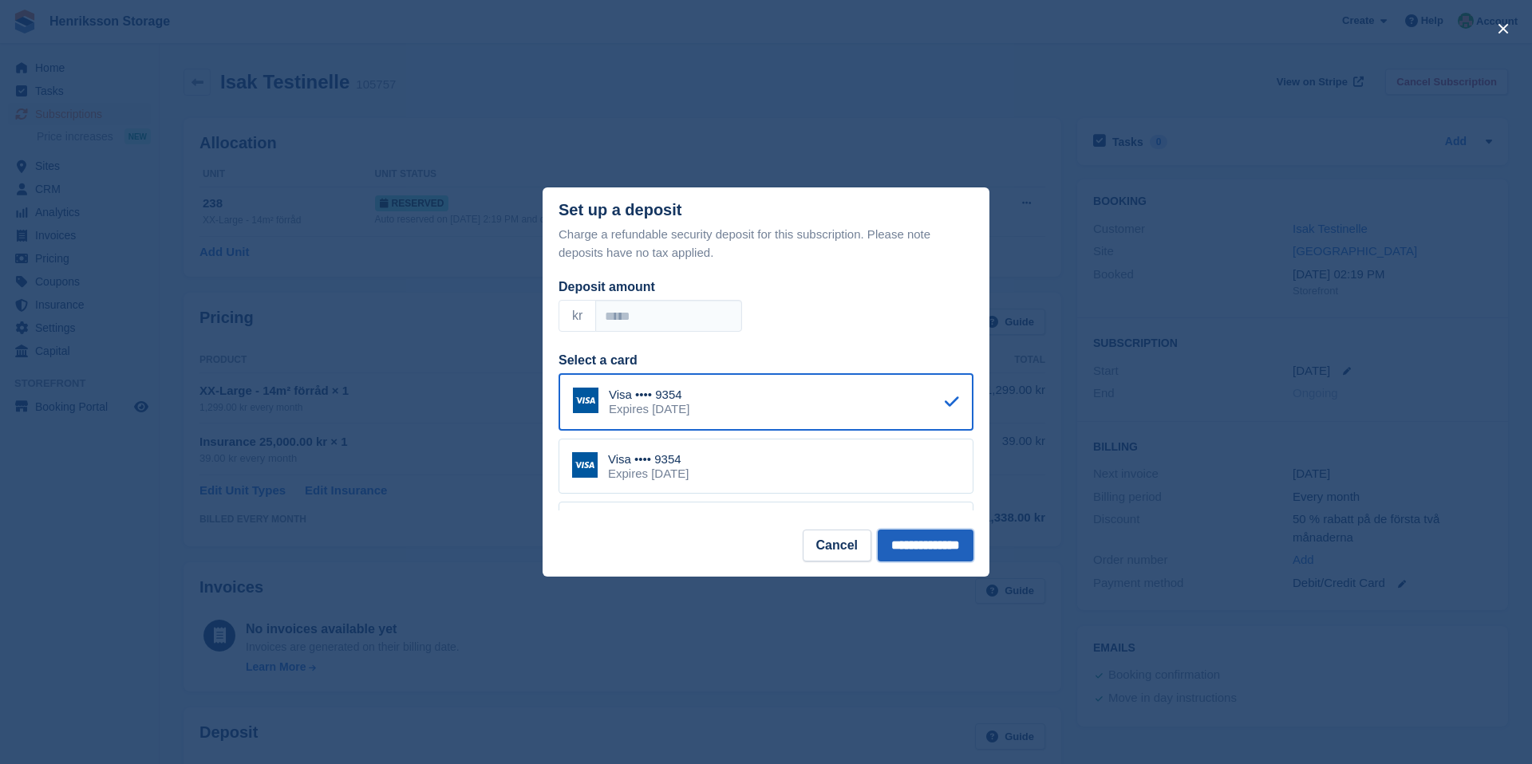
click at [884, 547] on input "**********" at bounding box center [926, 546] width 96 height 32
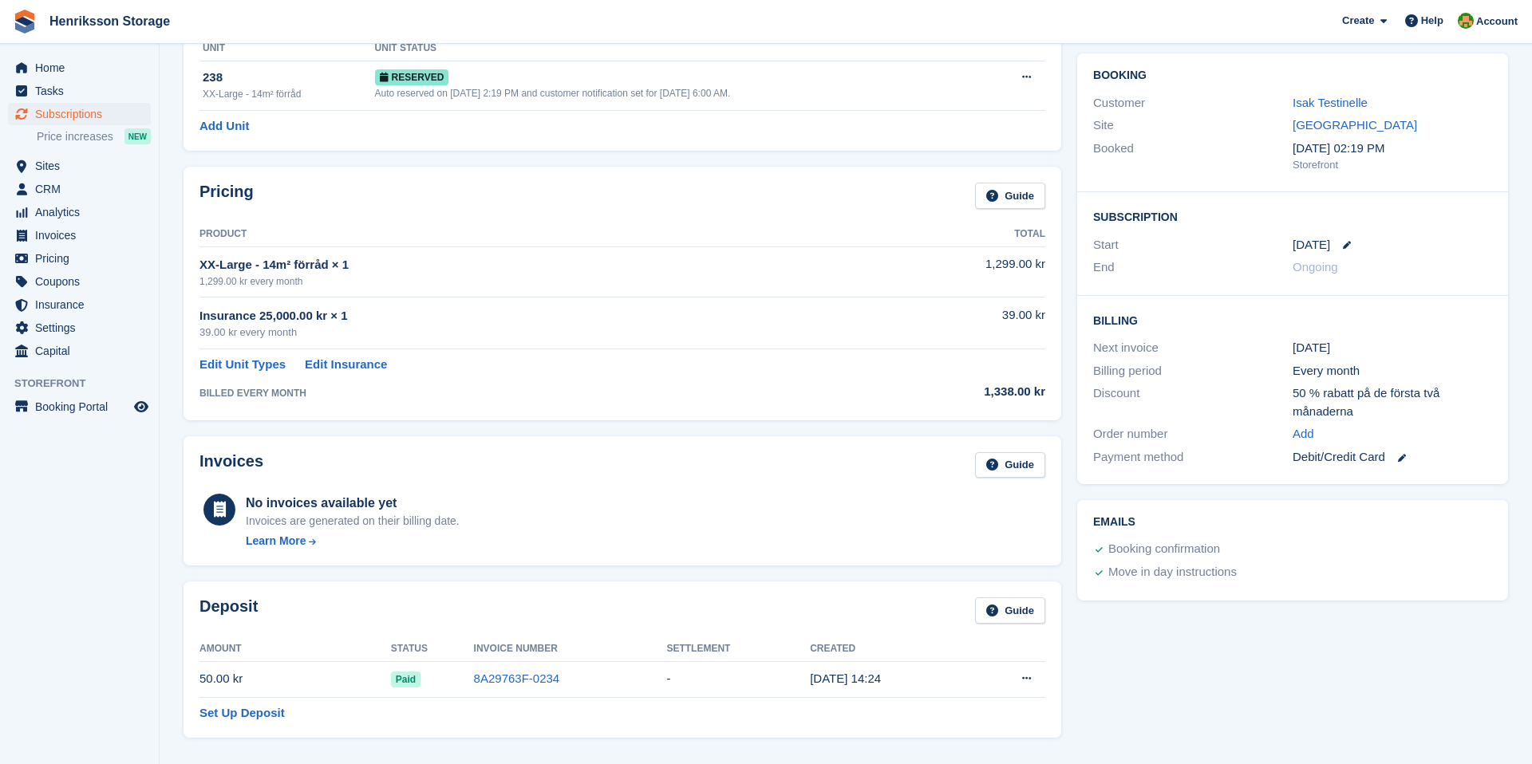
scroll to position [128, 0]
click at [535, 681] on link "8A29763F-0234" at bounding box center [517, 677] width 86 height 14
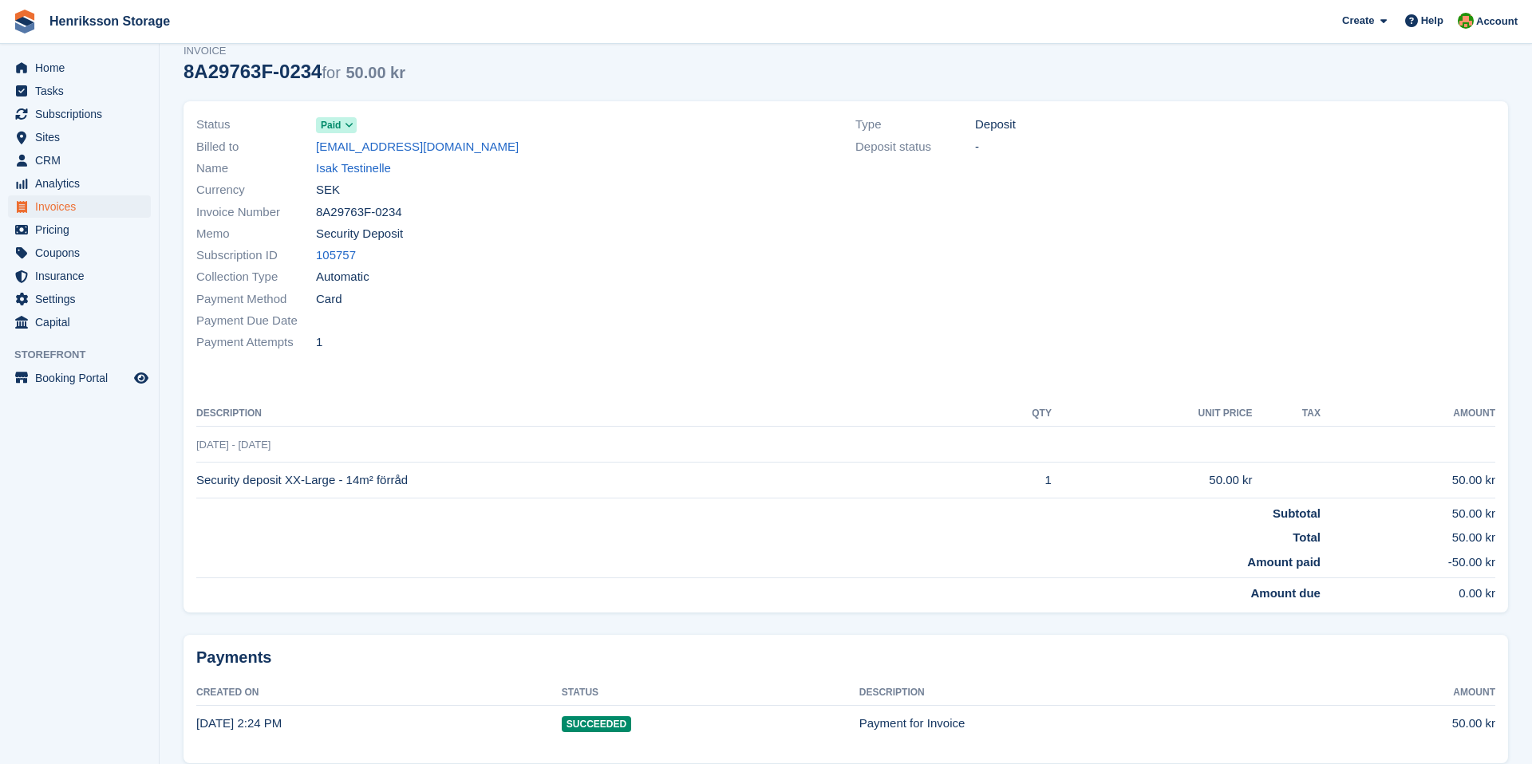
scroll to position [113, 0]
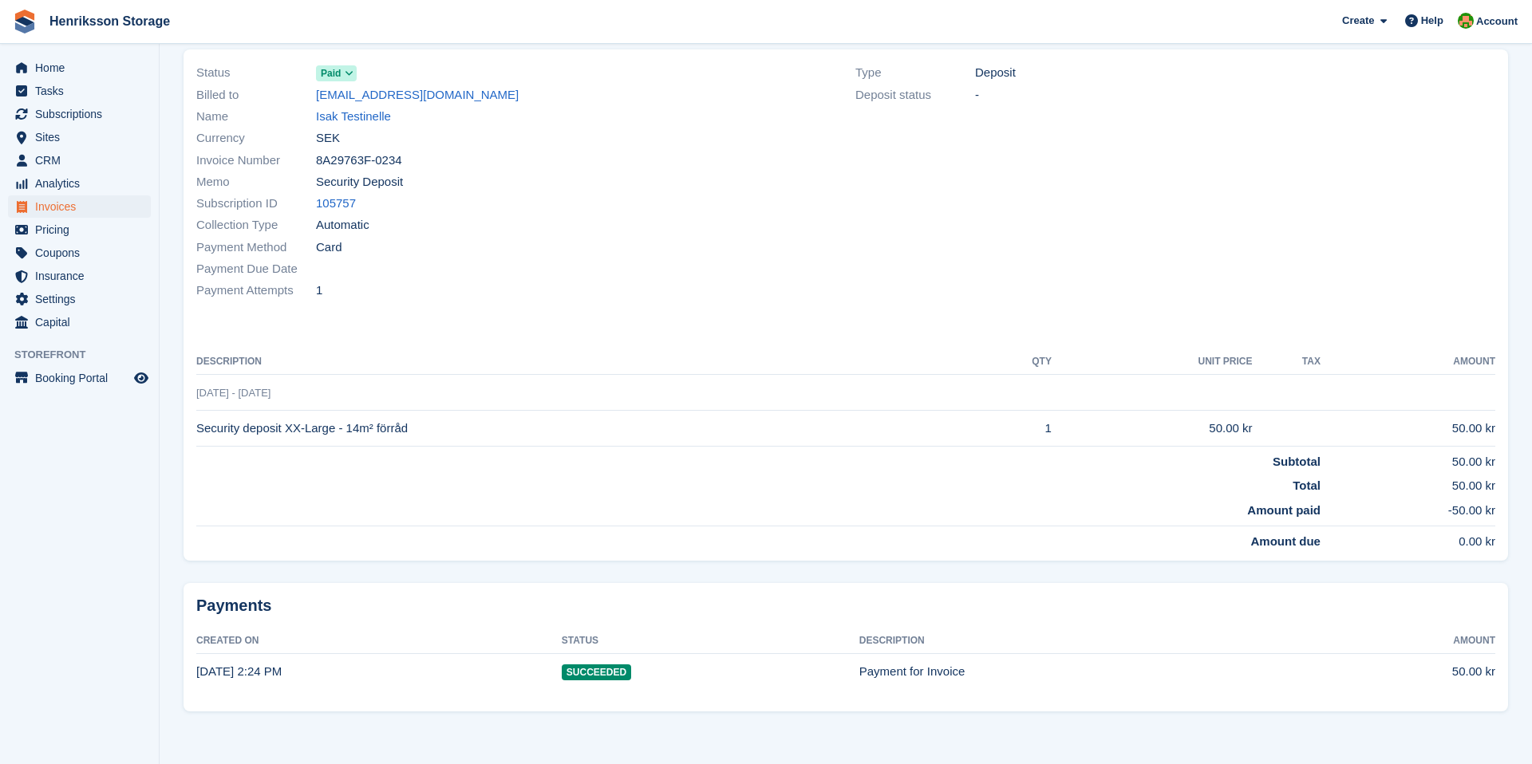
drag, startPoint x: 199, startPoint y: 430, endPoint x: 440, endPoint y: 432, distance: 241.8
click at [440, 432] on td "Security deposit XX-Large - 14m² förråd" at bounding box center [587, 429] width 783 height 36
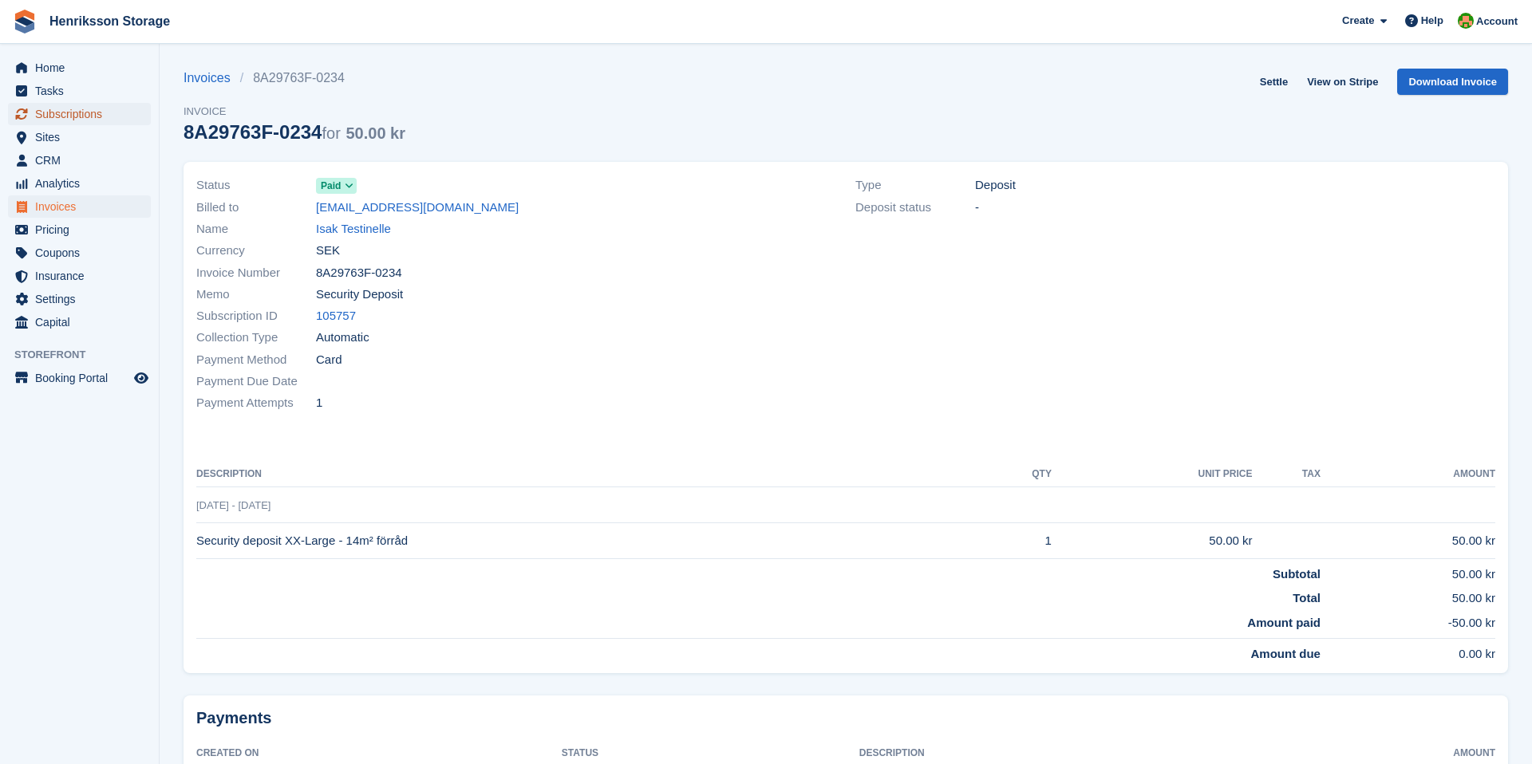
click at [109, 116] on span "Subscriptions" at bounding box center [83, 114] width 96 height 22
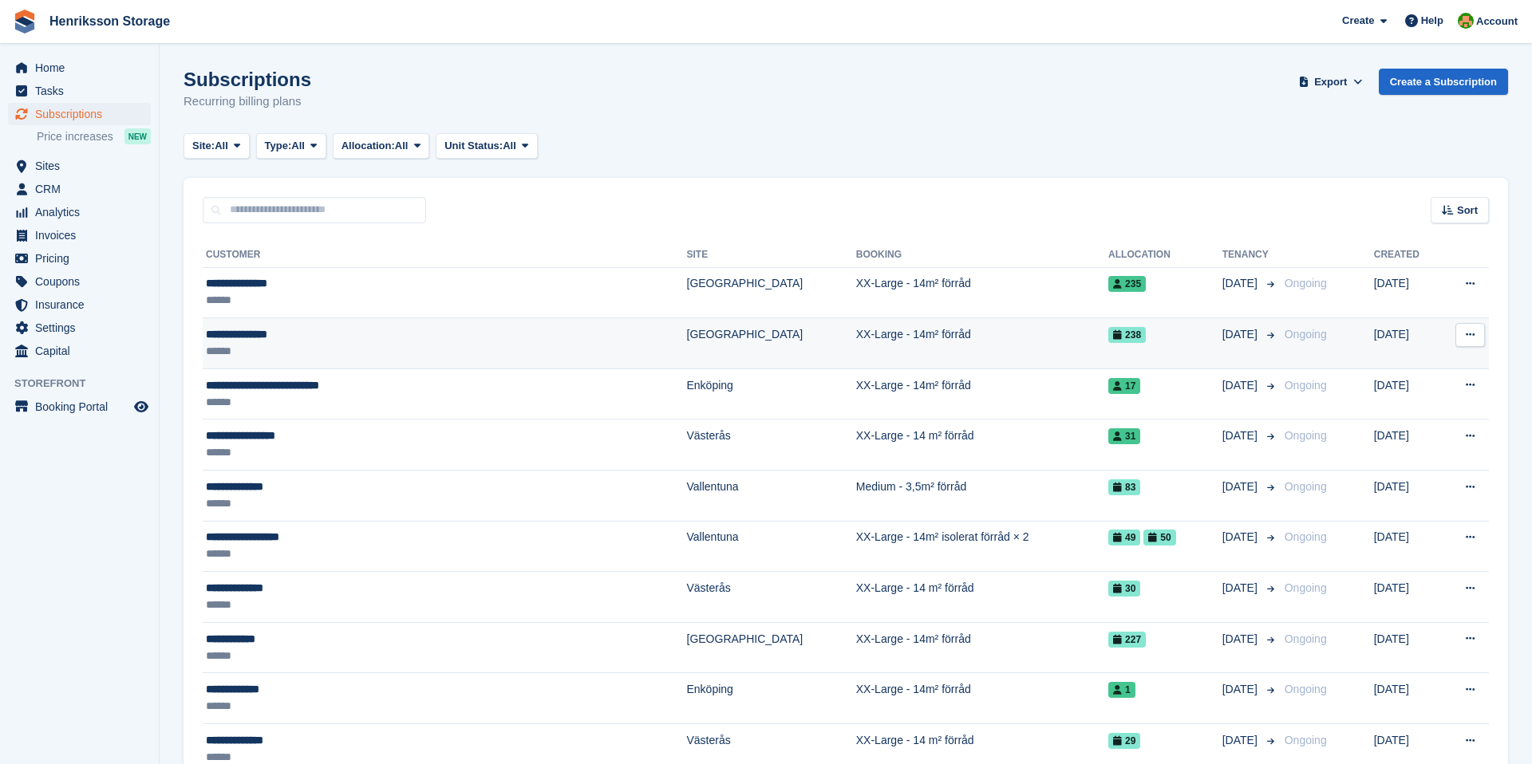
click at [452, 336] on div "**********" at bounding box center [370, 334] width 329 height 17
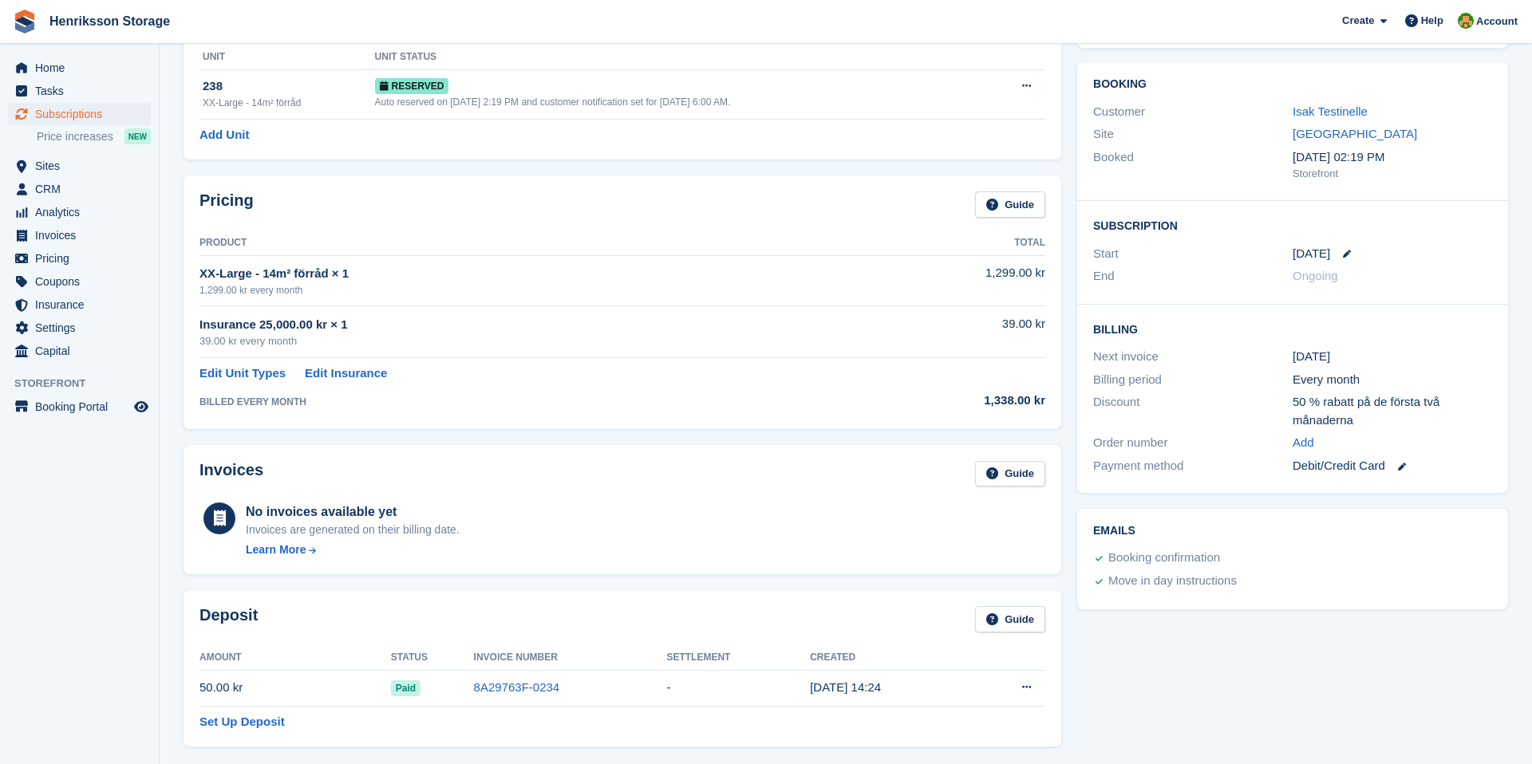
scroll to position [112, 0]
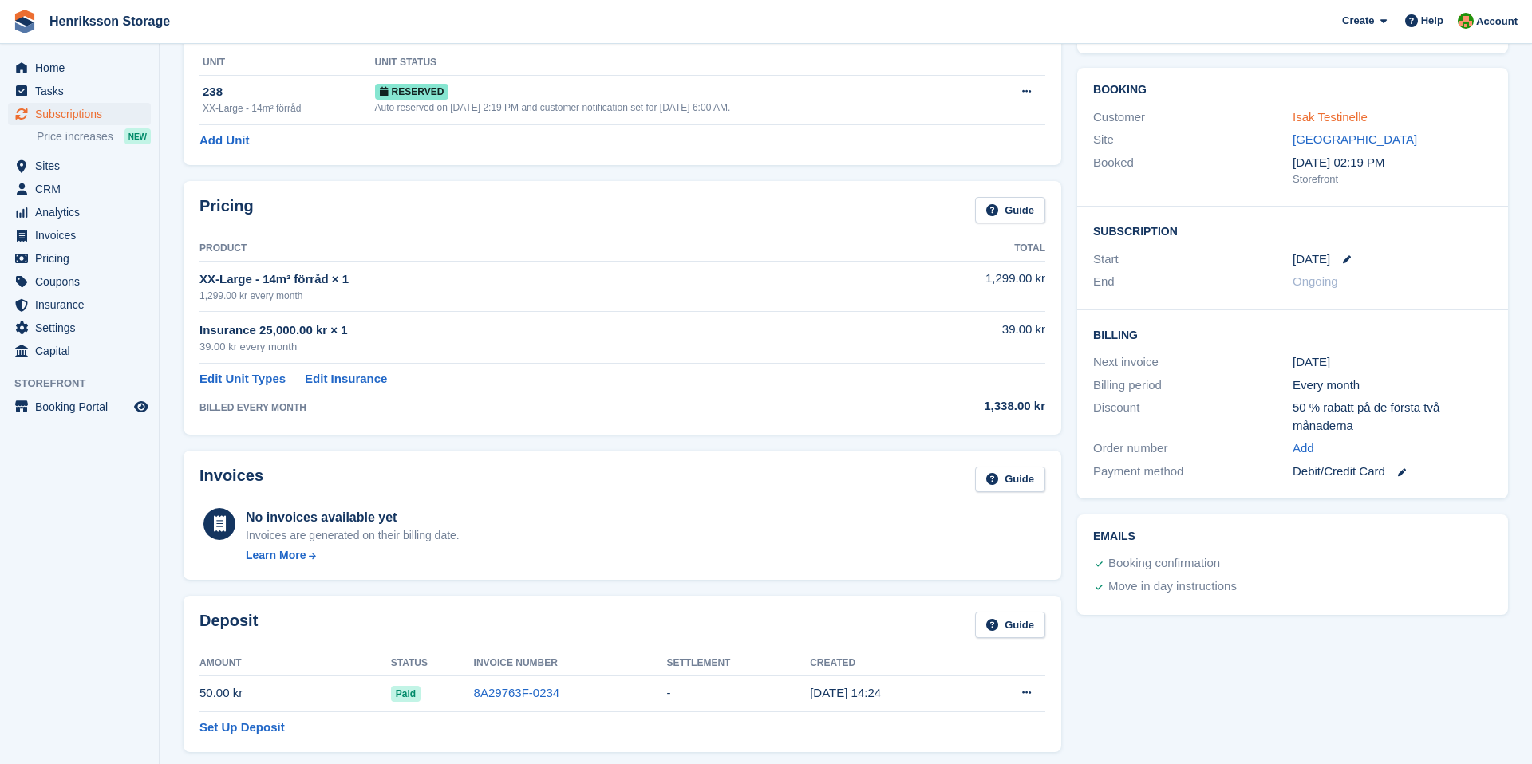
click at [1327, 119] on link "Isak Testinelle" at bounding box center [1330, 117] width 75 height 14
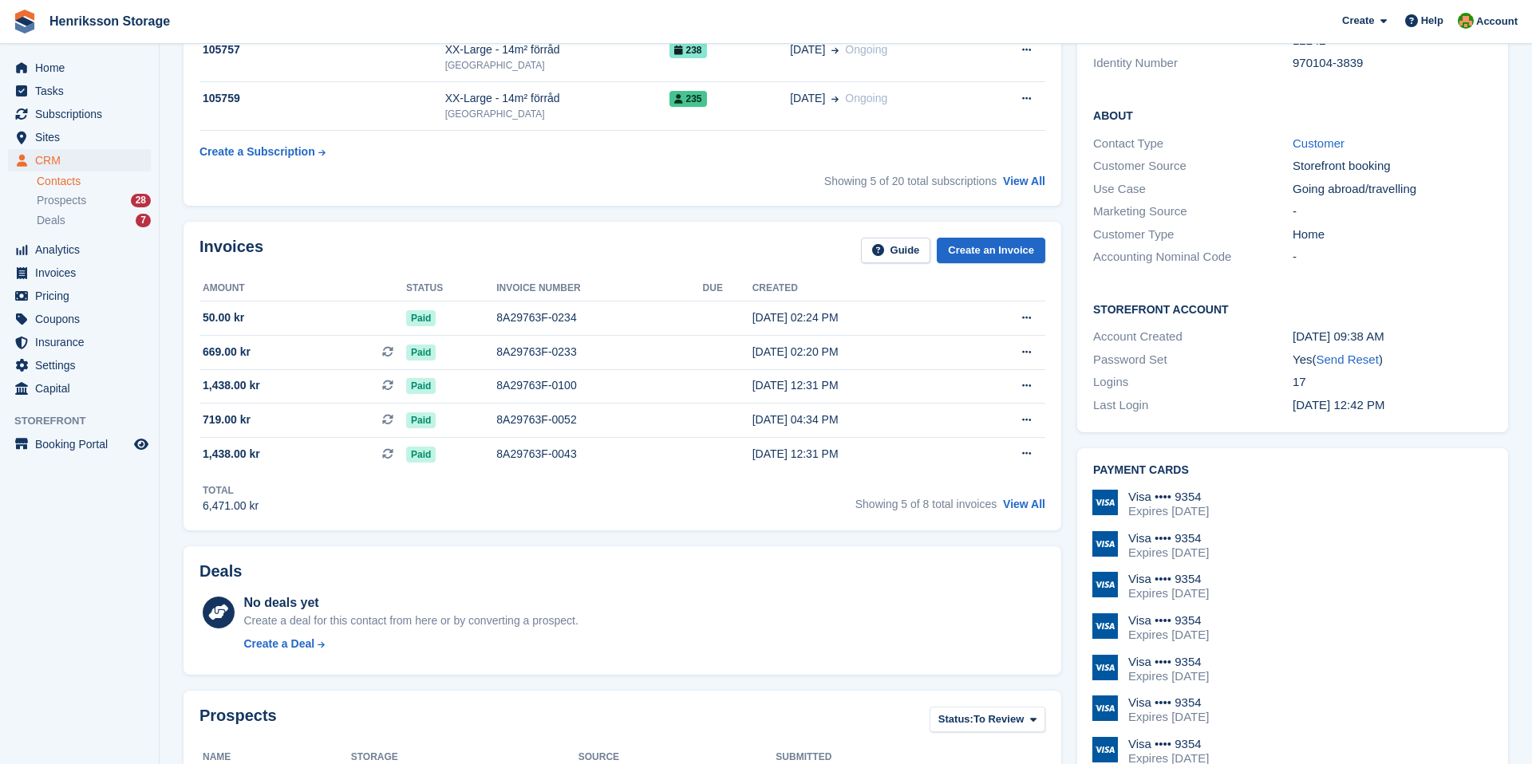
scroll to position [286, 0]
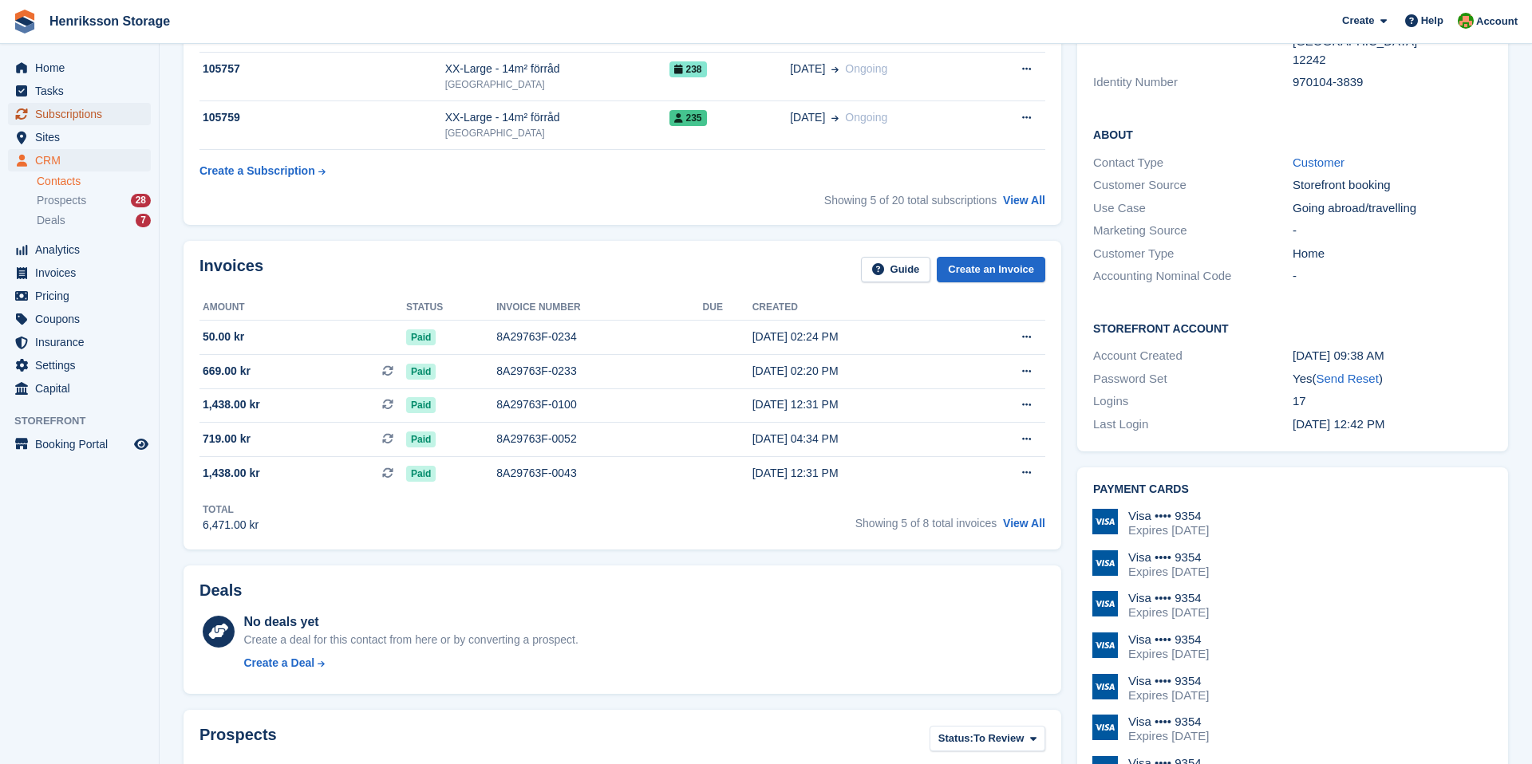
click at [78, 120] on span "Subscriptions" at bounding box center [83, 114] width 96 height 22
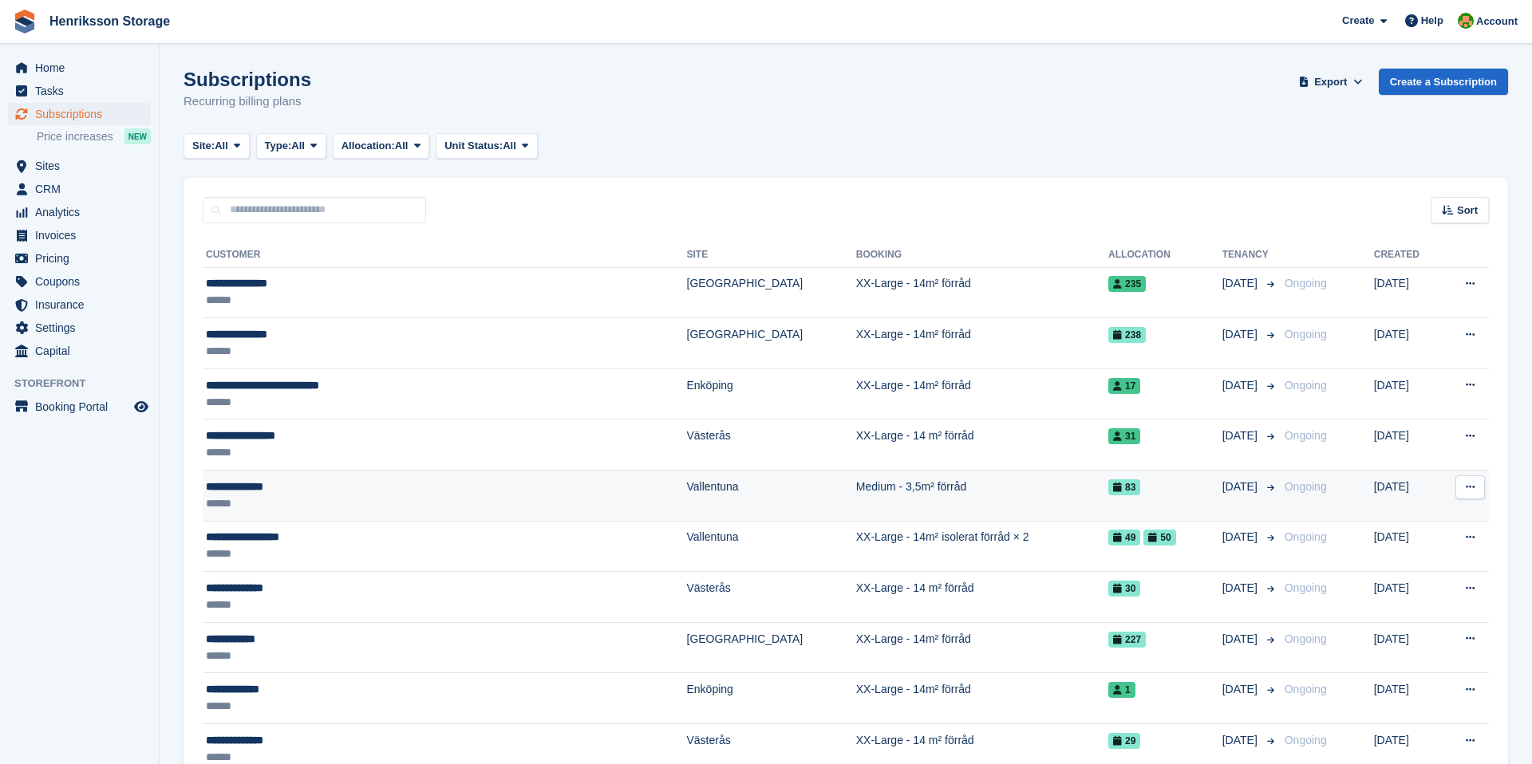
click at [423, 487] on div "**********" at bounding box center [370, 487] width 329 height 17
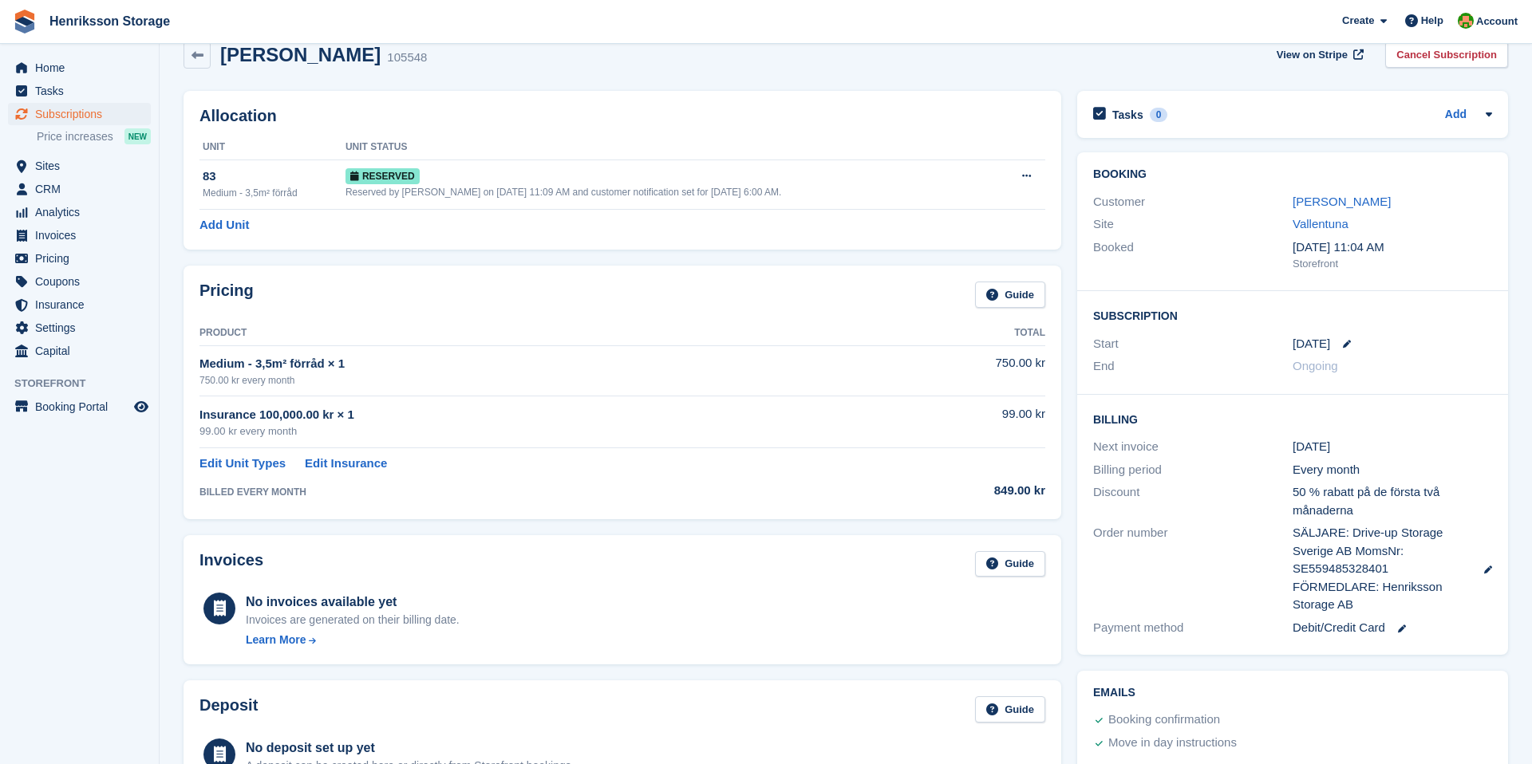
scroll to position [26, 0]
click at [1352, 202] on link "[PERSON_NAME]" at bounding box center [1342, 203] width 98 height 14
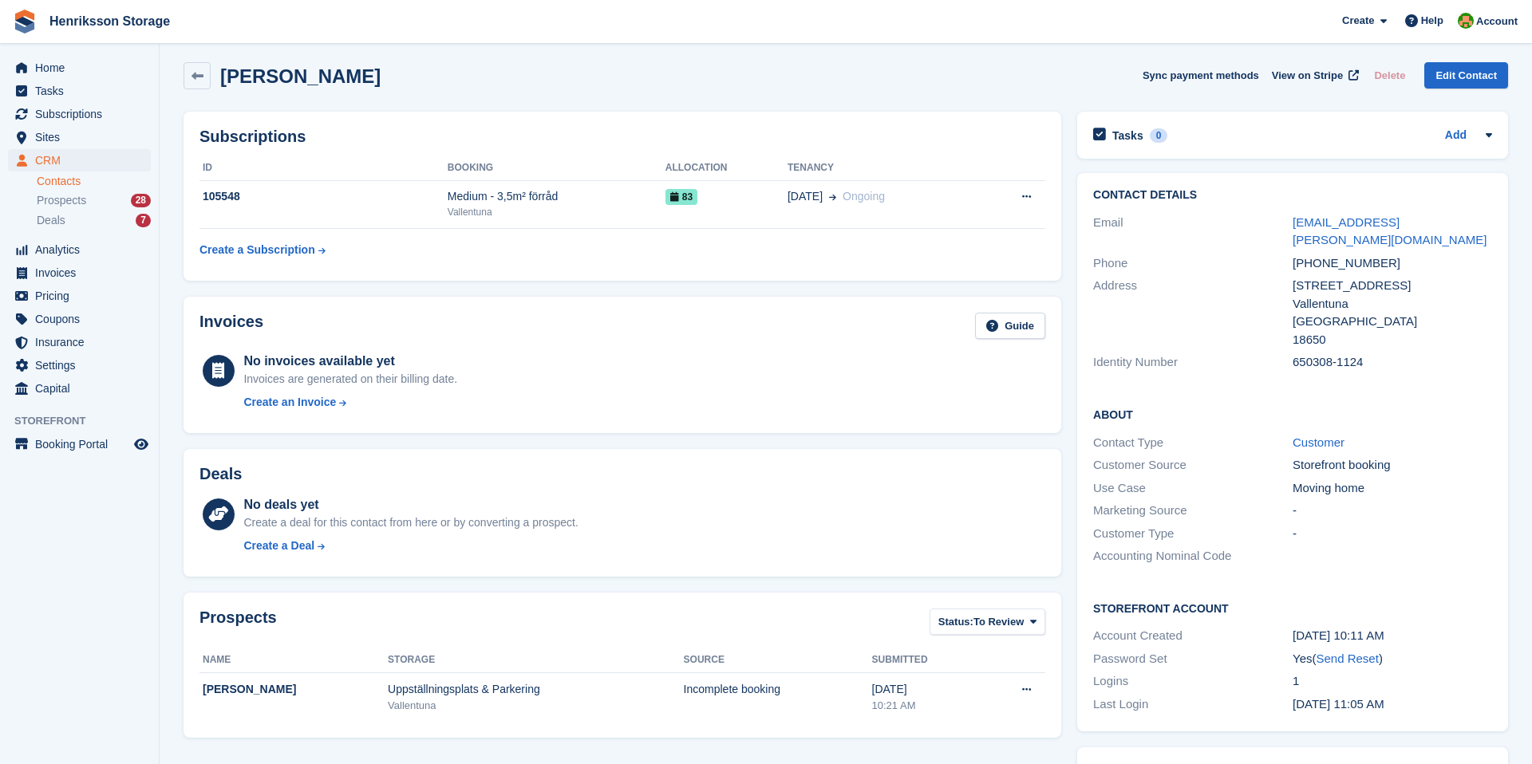
scroll to position [4, 0]
click at [86, 316] on span "Coupons" at bounding box center [83, 319] width 96 height 22
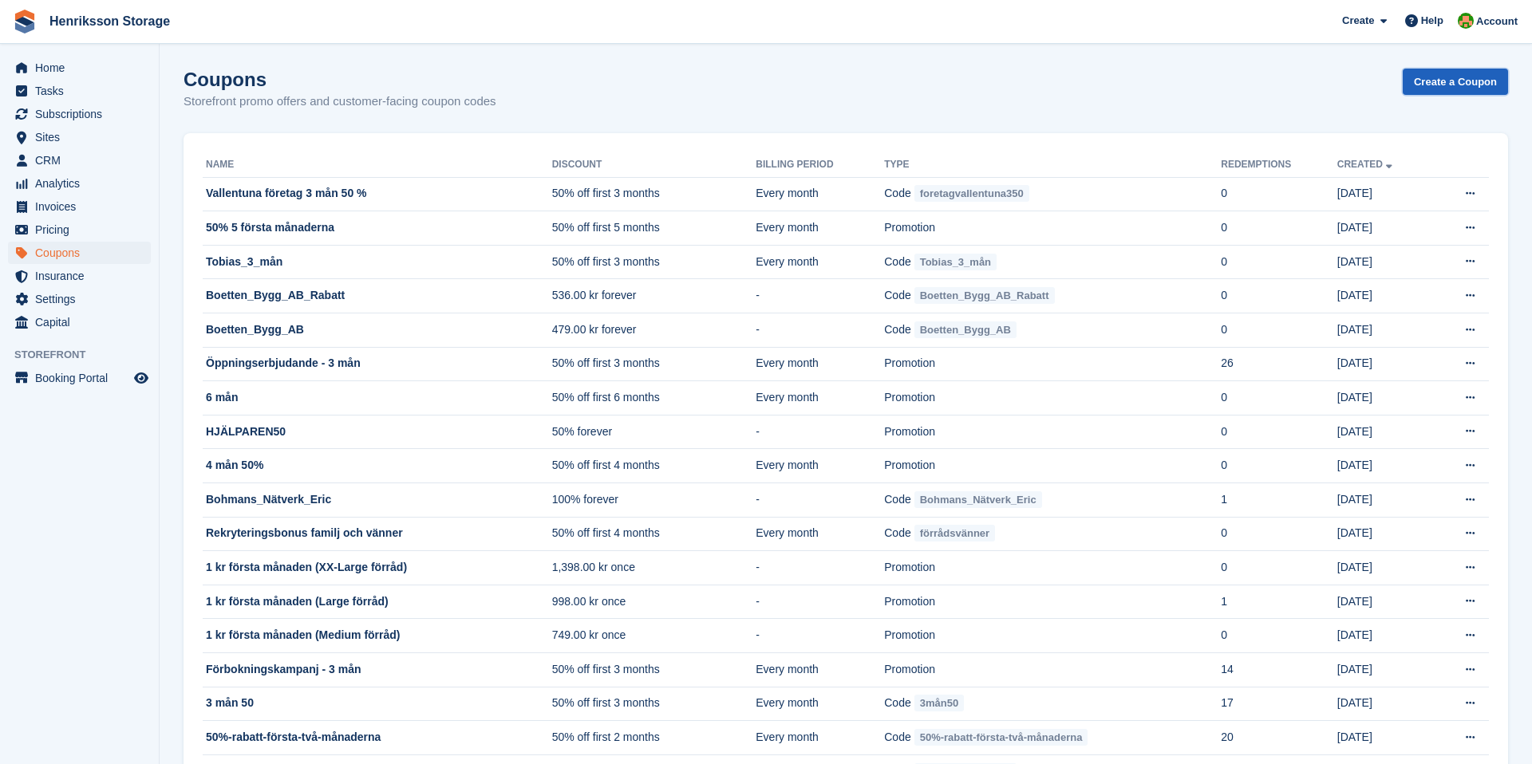
click at [1453, 71] on link "Create a Coupon" at bounding box center [1455, 82] width 105 height 26
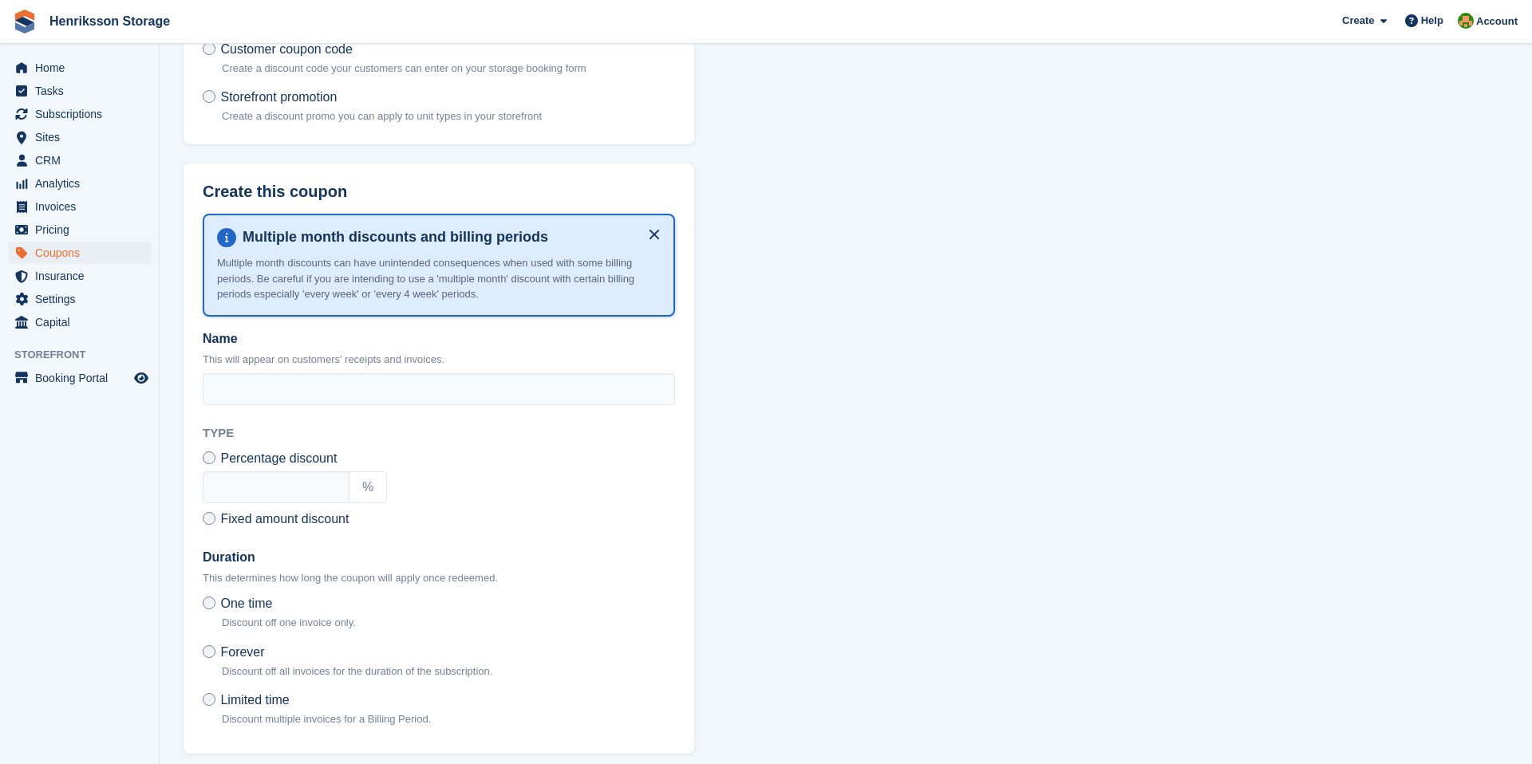
scroll to position [195, 0]
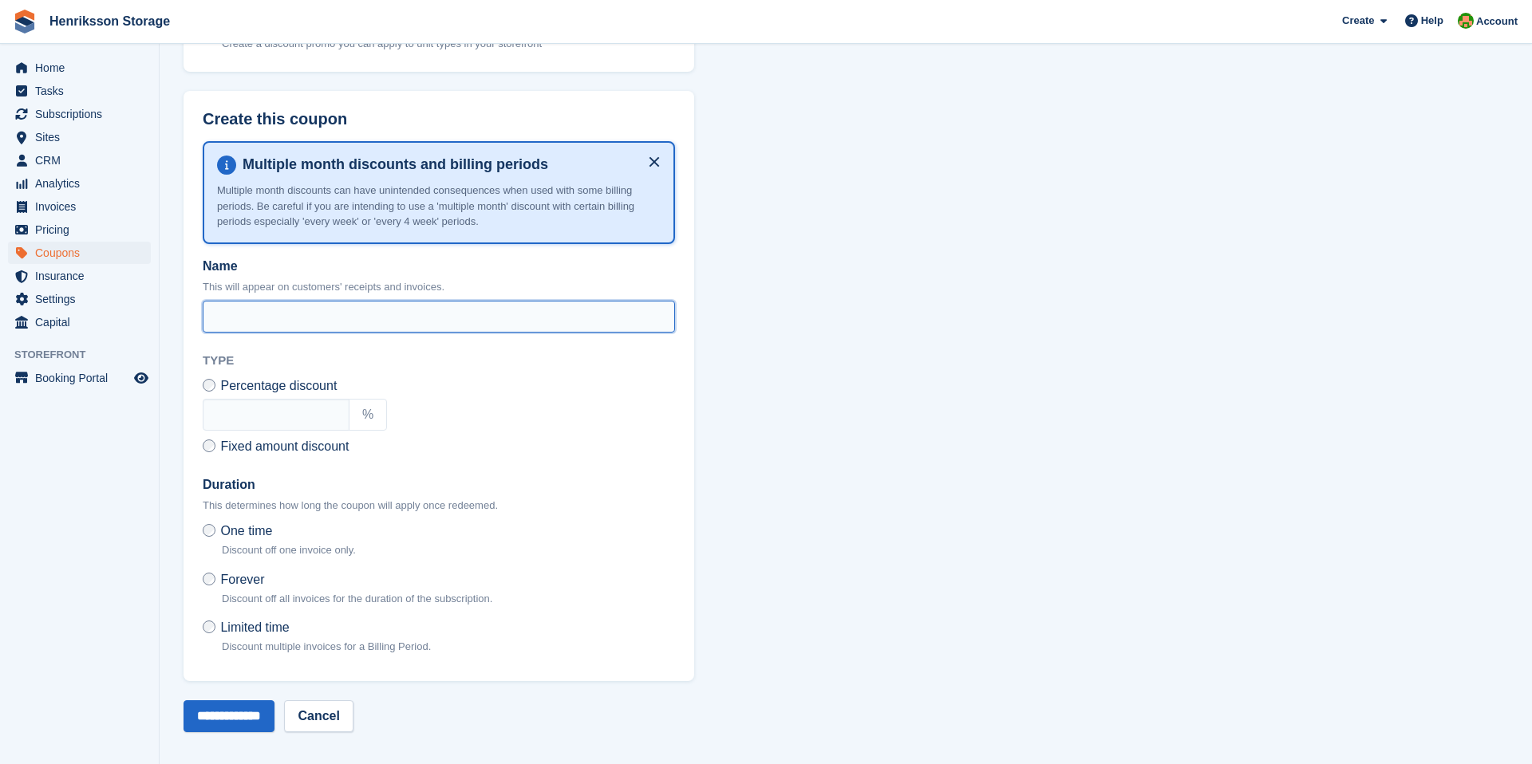
click at [251, 322] on input "Name" at bounding box center [439, 317] width 472 height 32
click at [234, 410] on input "text" at bounding box center [276, 415] width 147 height 32
